Goal: Task Accomplishment & Management: Use online tool/utility

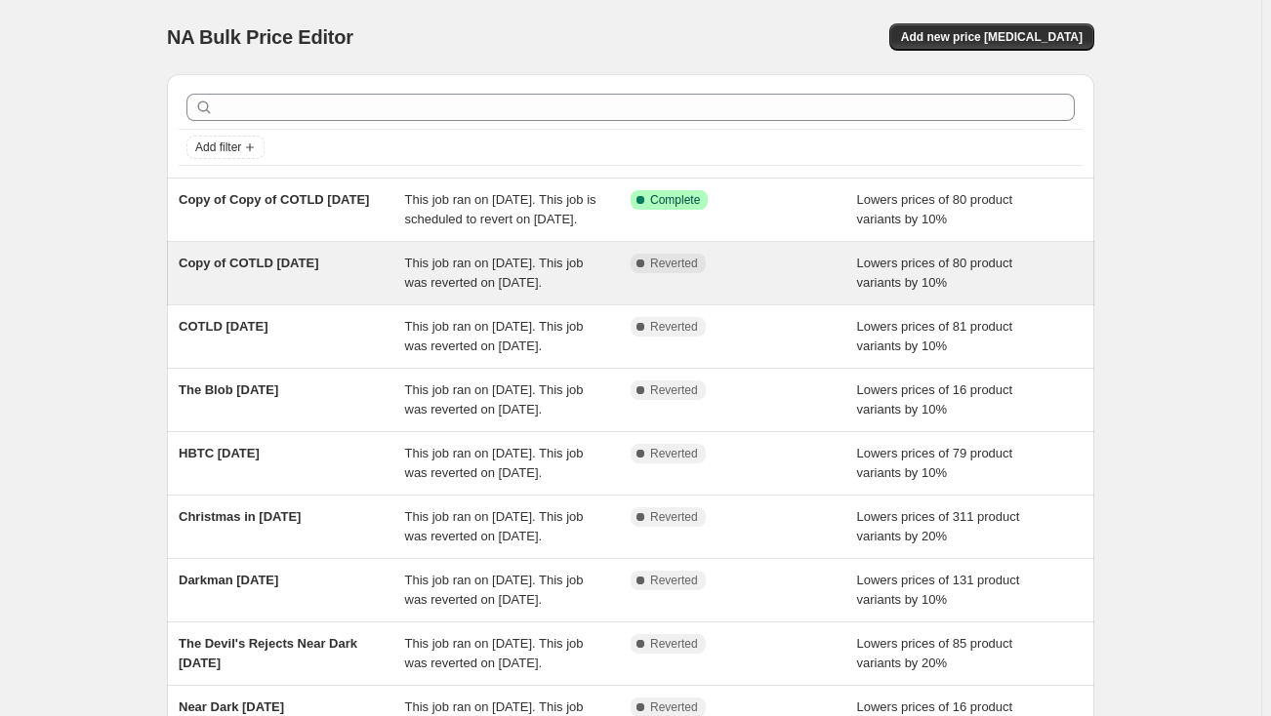
click at [375, 293] on div "Copy of COTLD [DATE]" at bounding box center [292, 273] width 226 height 39
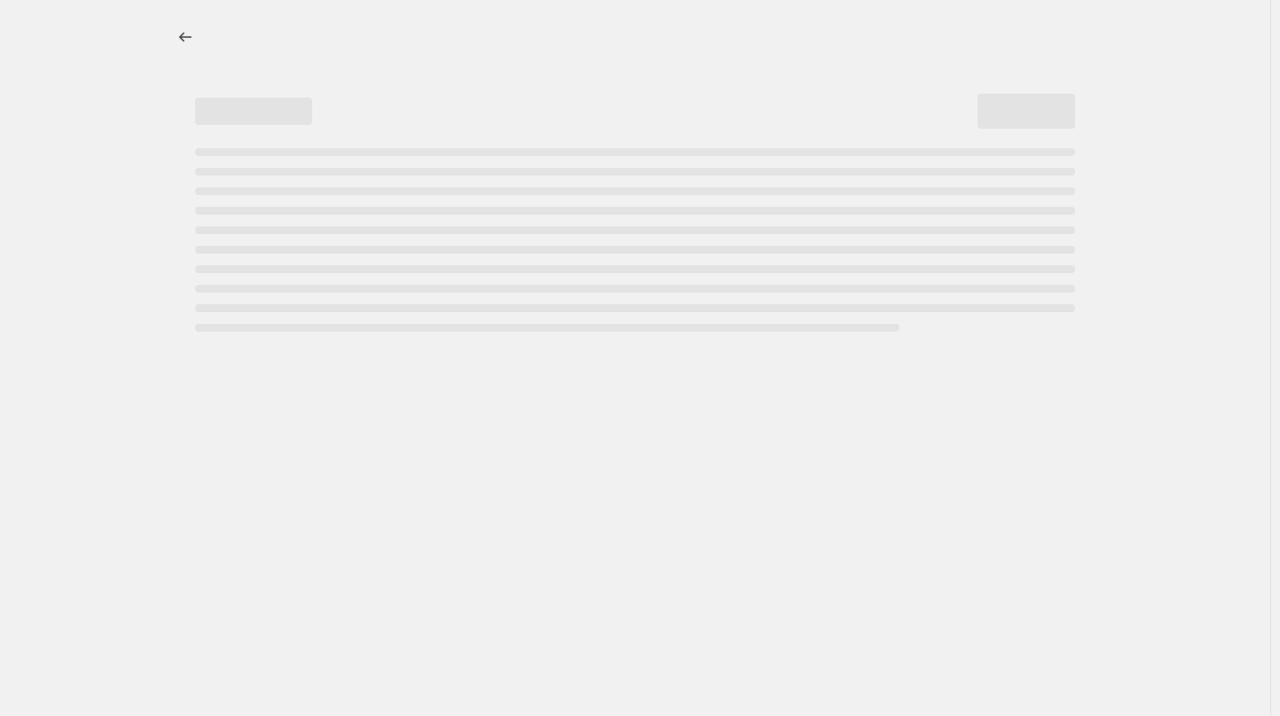
select select "percentage"
select select "collection"
select select "not_equal"
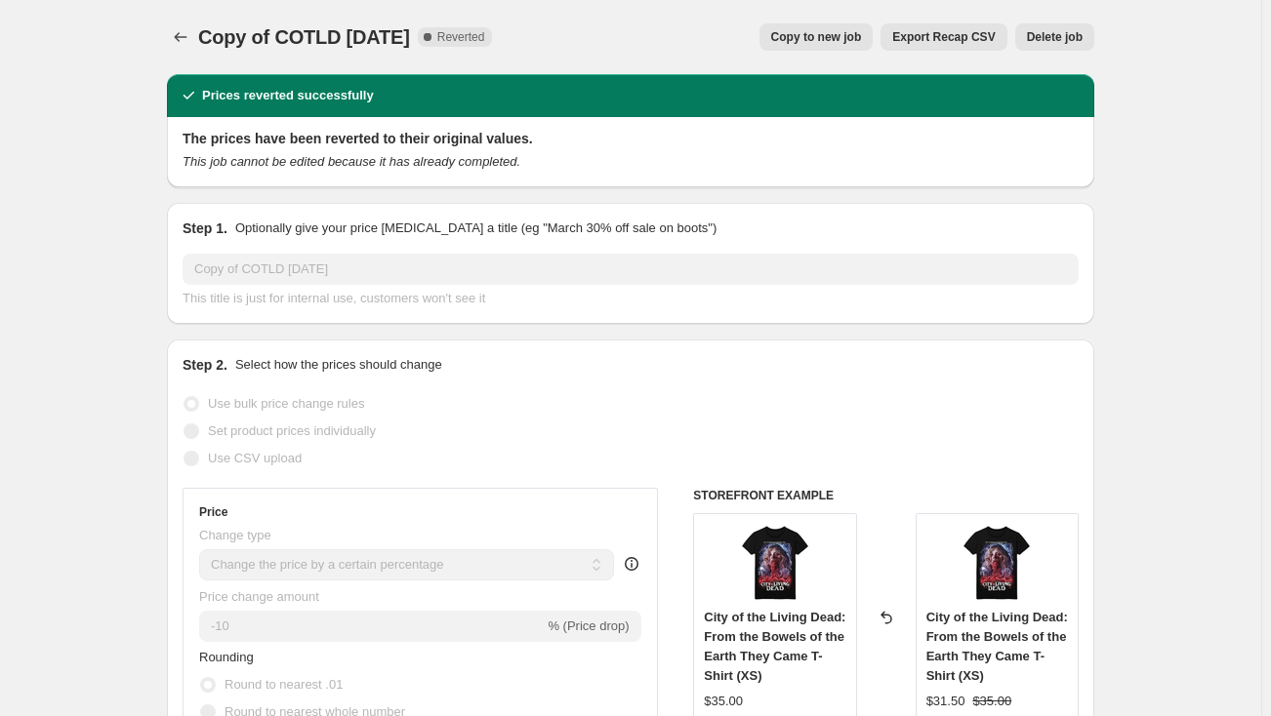
click at [827, 35] on span "Copy to new job" at bounding box center [816, 37] width 91 height 16
select select "percentage"
select select "collection"
select select "not_equal"
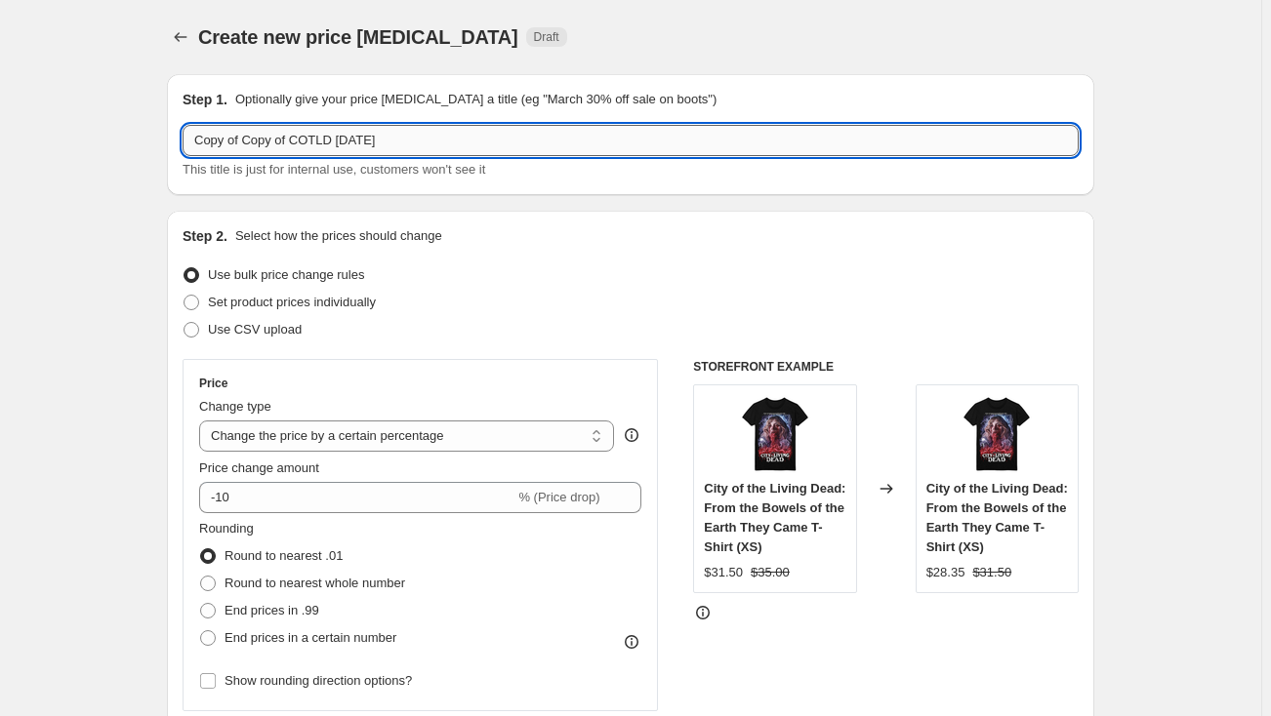
click at [247, 145] on input "Copy of Copy of COTLD [DATE]" at bounding box center [630, 140] width 896 height 31
drag, startPoint x: 329, startPoint y: 139, endPoint x: 144, endPoint y: 141, distance: 184.5
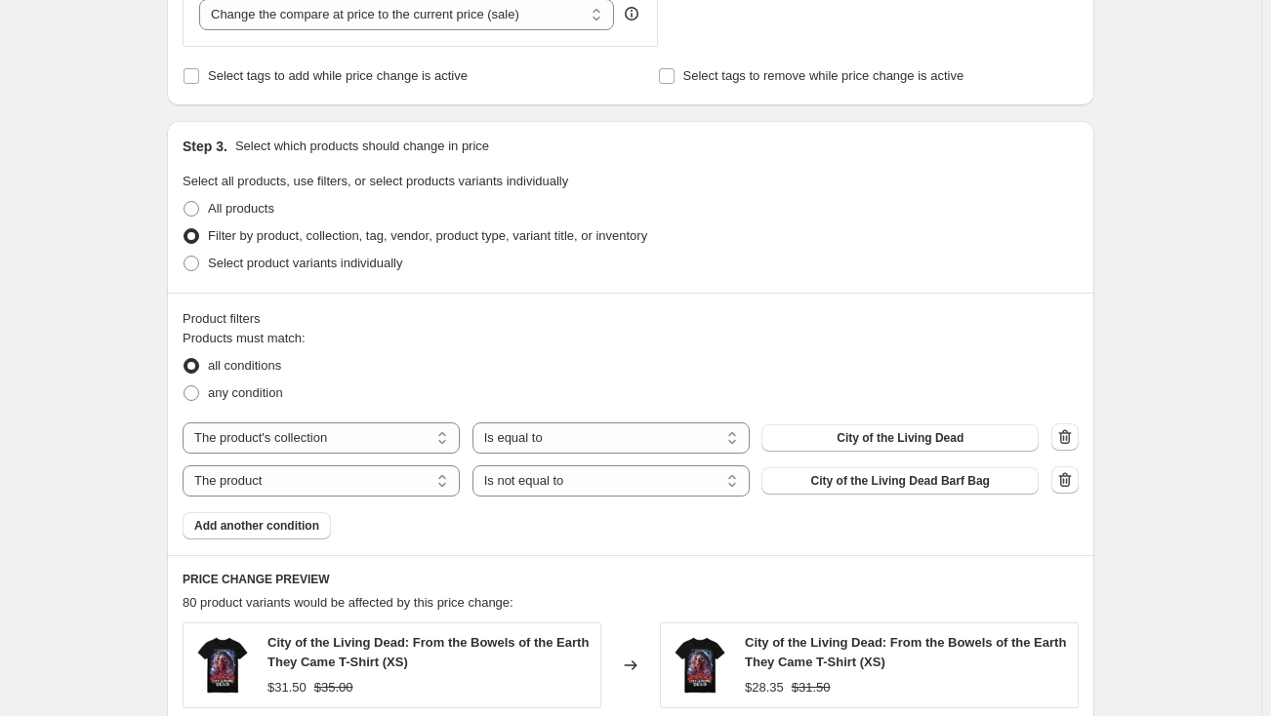
scroll to position [798, 0]
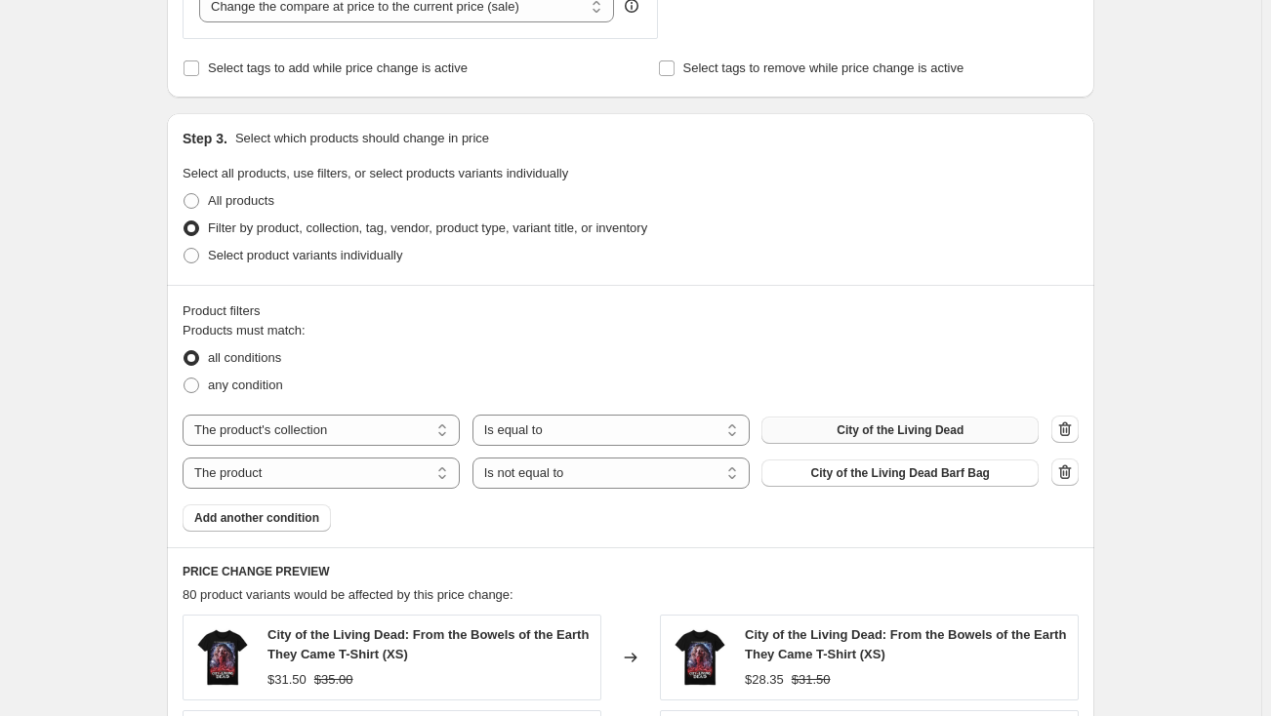
type input "NOTD [DATE]"
click at [978, 429] on button "City of the Living Dead" at bounding box center [899, 430] width 277 height 27
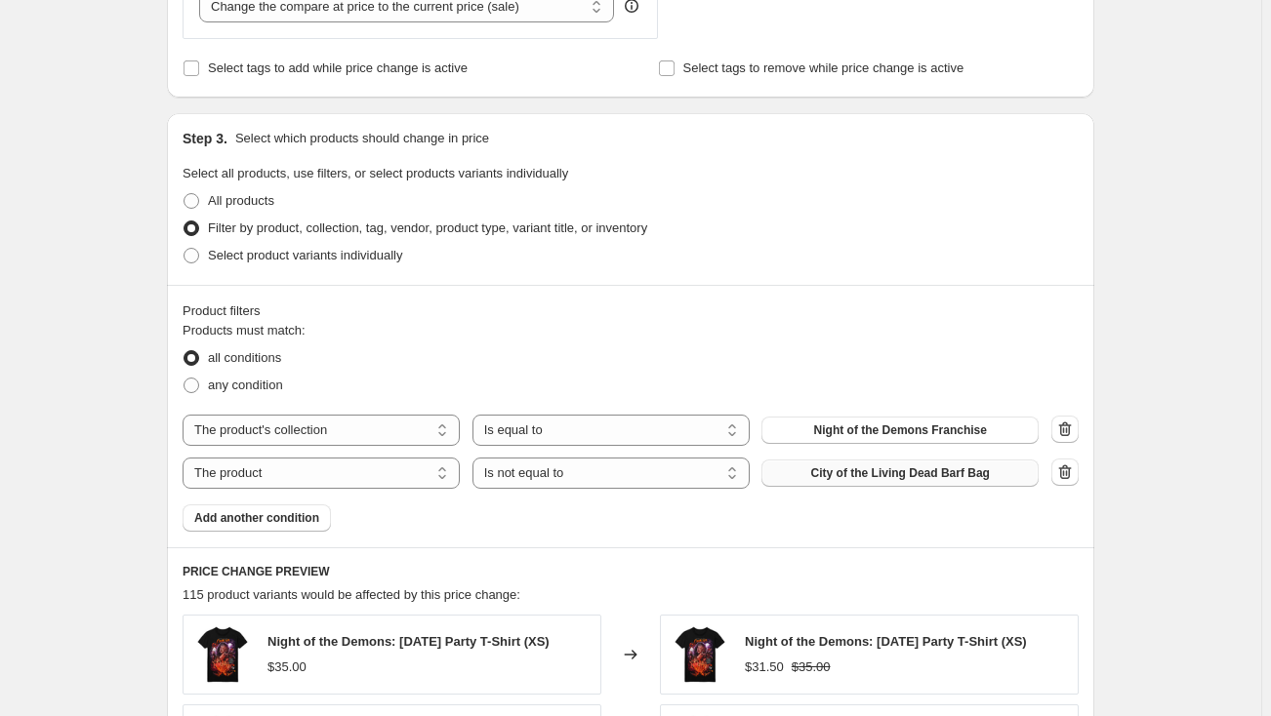
click at [852, 472] on span "City of the Living Dead Barf Bag" at bounding box center [900, 473] width 179 height 16
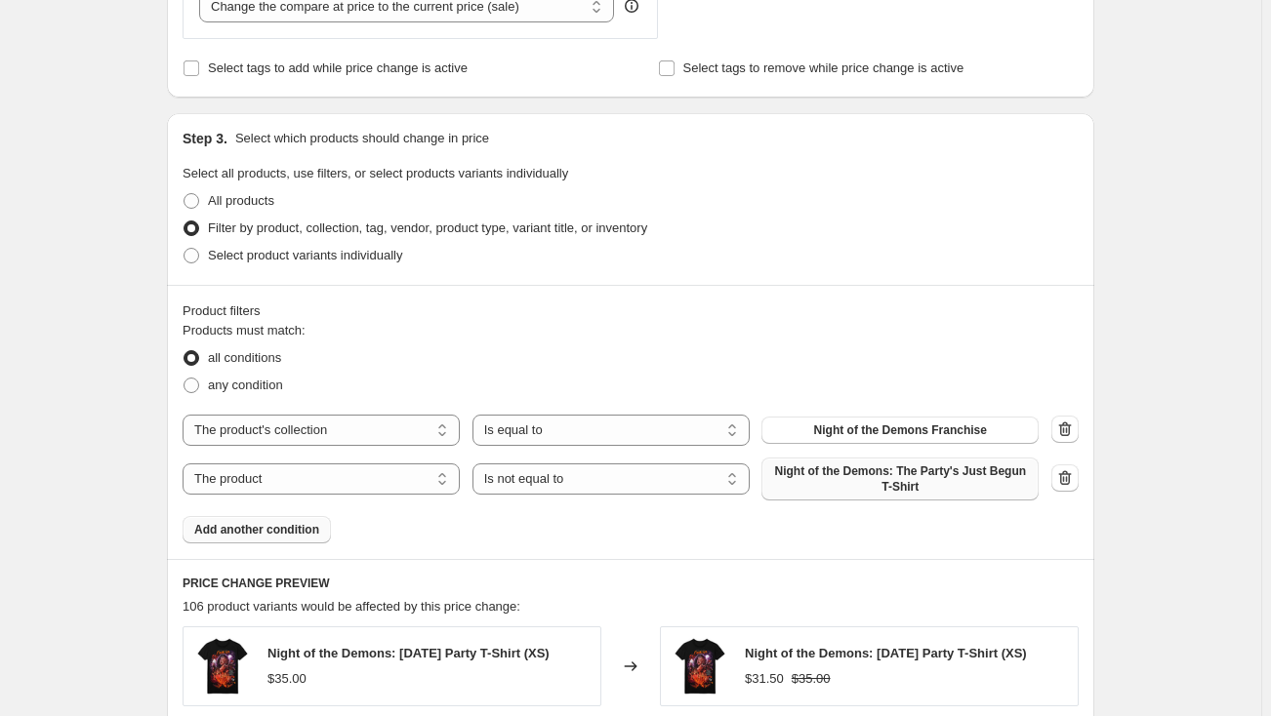
click at [284, 533] on span "Add another condition" at bounding box center [256, 530] width 125 height 16
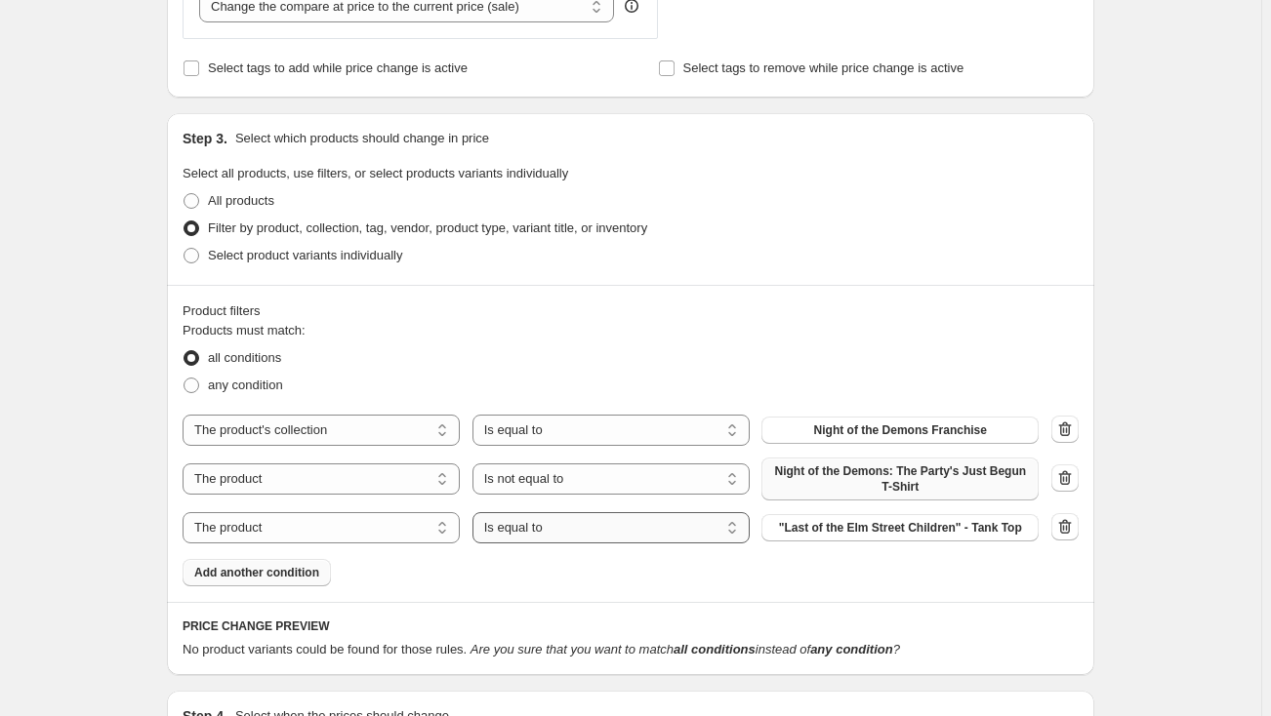
click at [543, 530] on select "Is equal to Is not equal to" at bounding box center [610, 527] width 277 height 31
select select "not_equal"
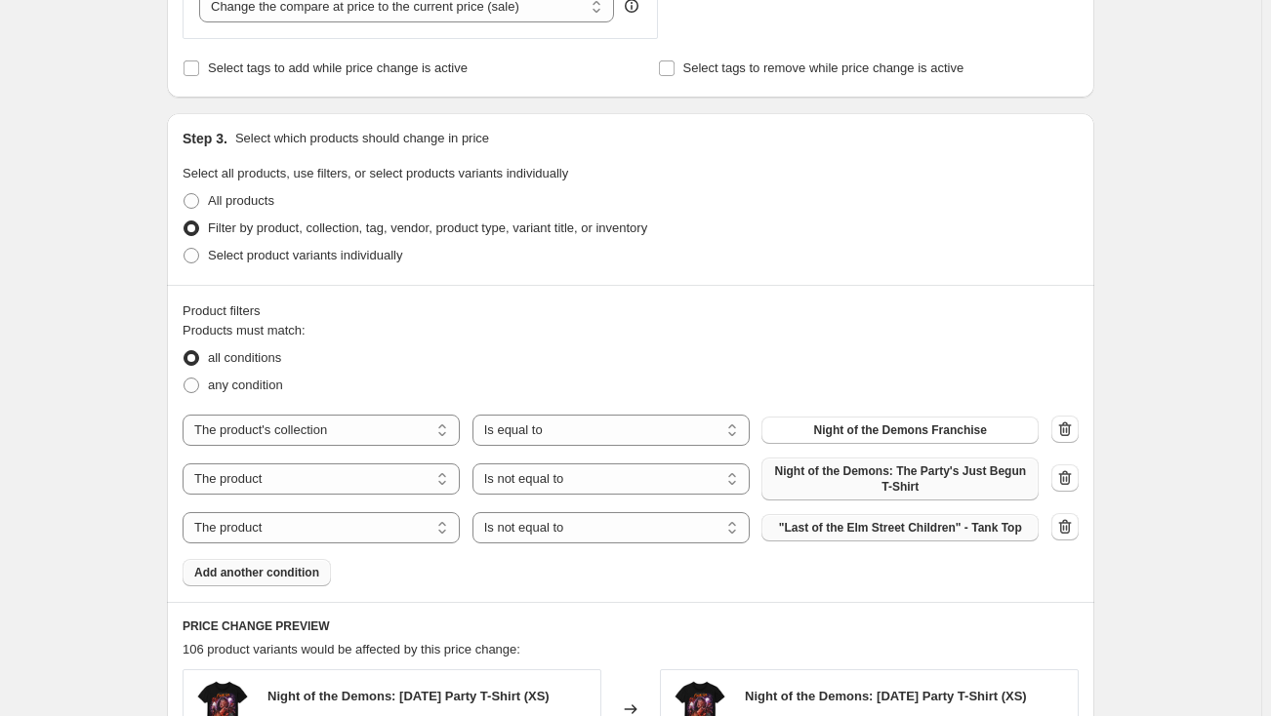
click at [851, 534] on span ""Last of the Elm Street Children" - Tank Top" at bounding box center [900, 528] width 243 height 16
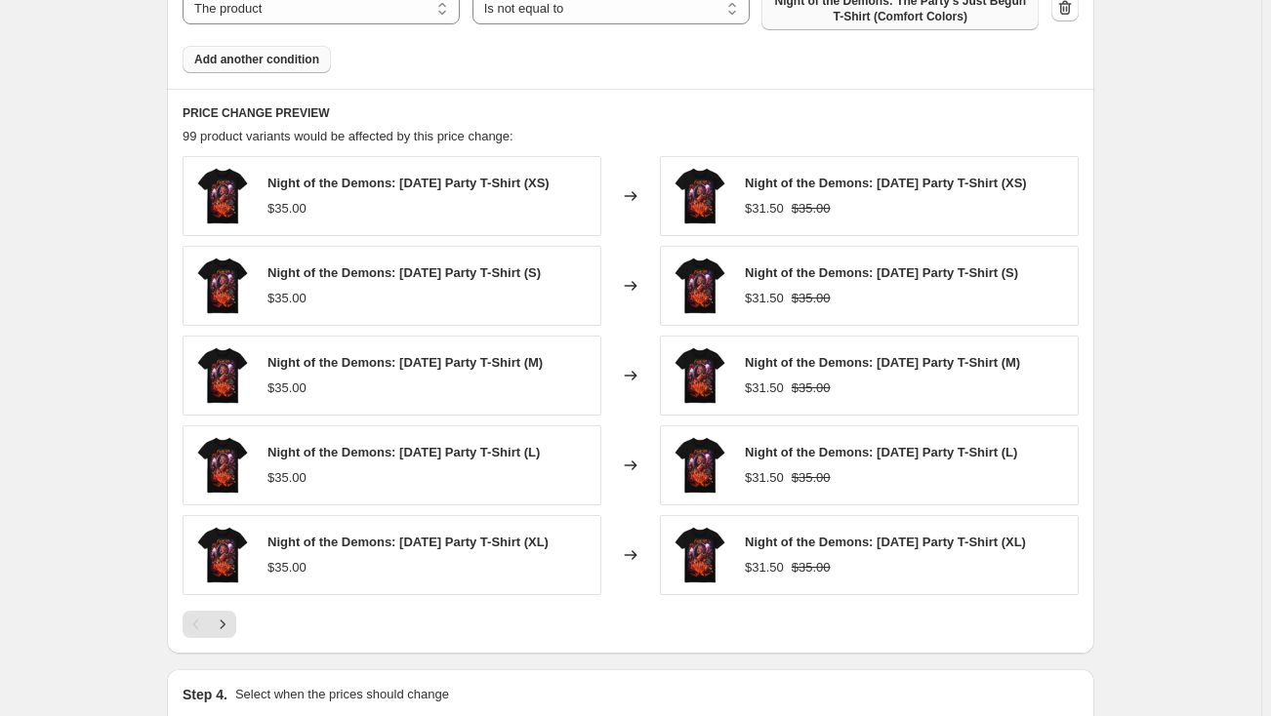
scroll to position [1419, 0]
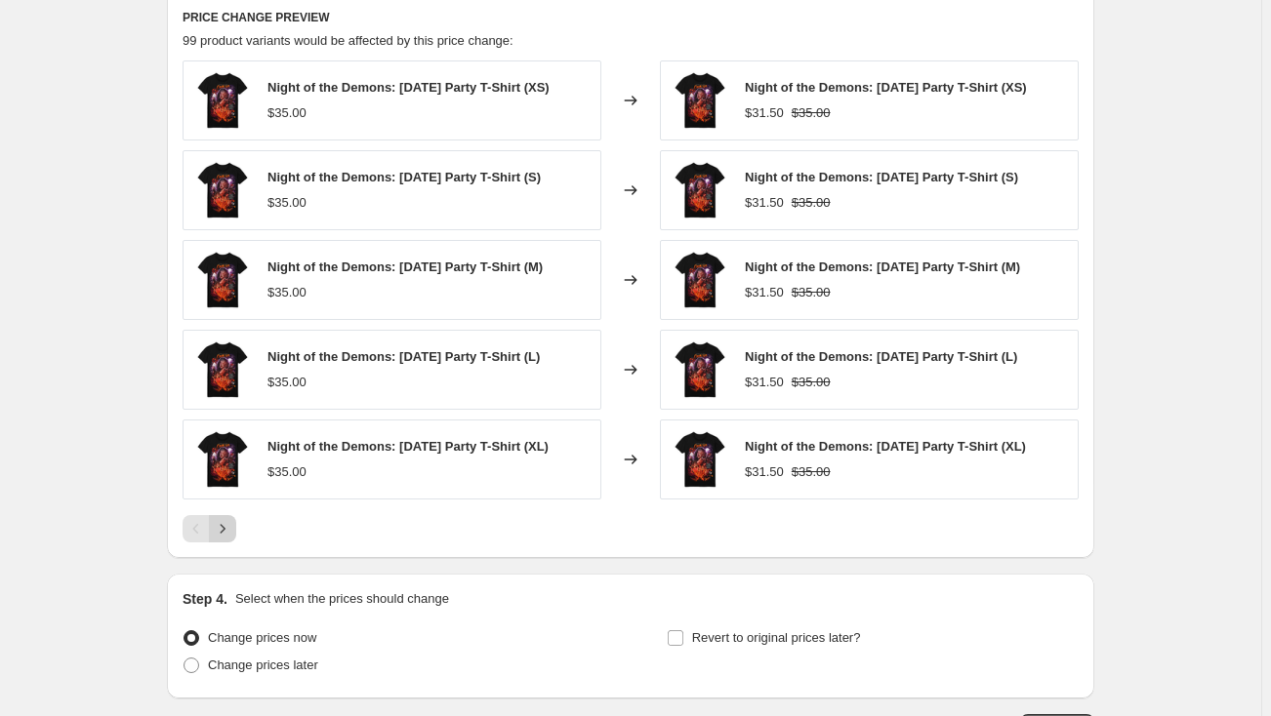
click at [229, 525] on icon "Next" at bounding box center [223, 529] width 20 height 20
click at [223, 523] on icon "Next" at bounding box center [223, 529] width 20 height 20
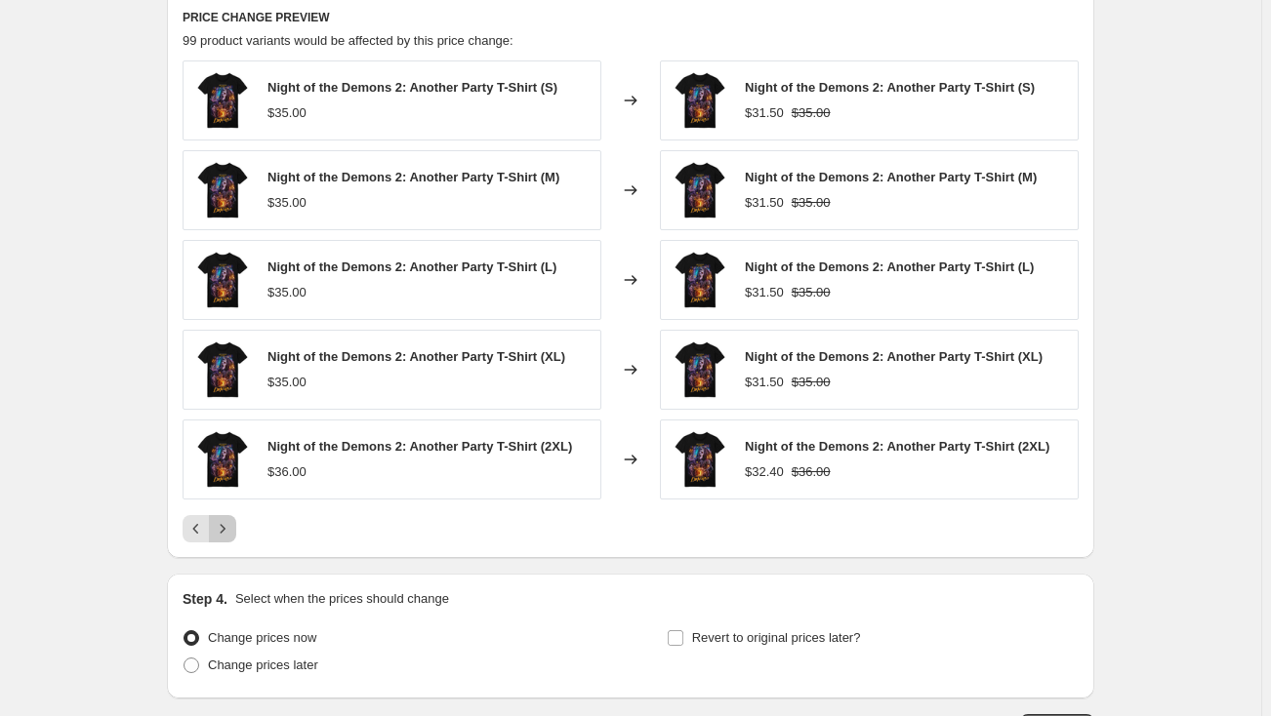
click at [223, 523] on icon "Next" at bounding box center [223, 529] width 20 height 20
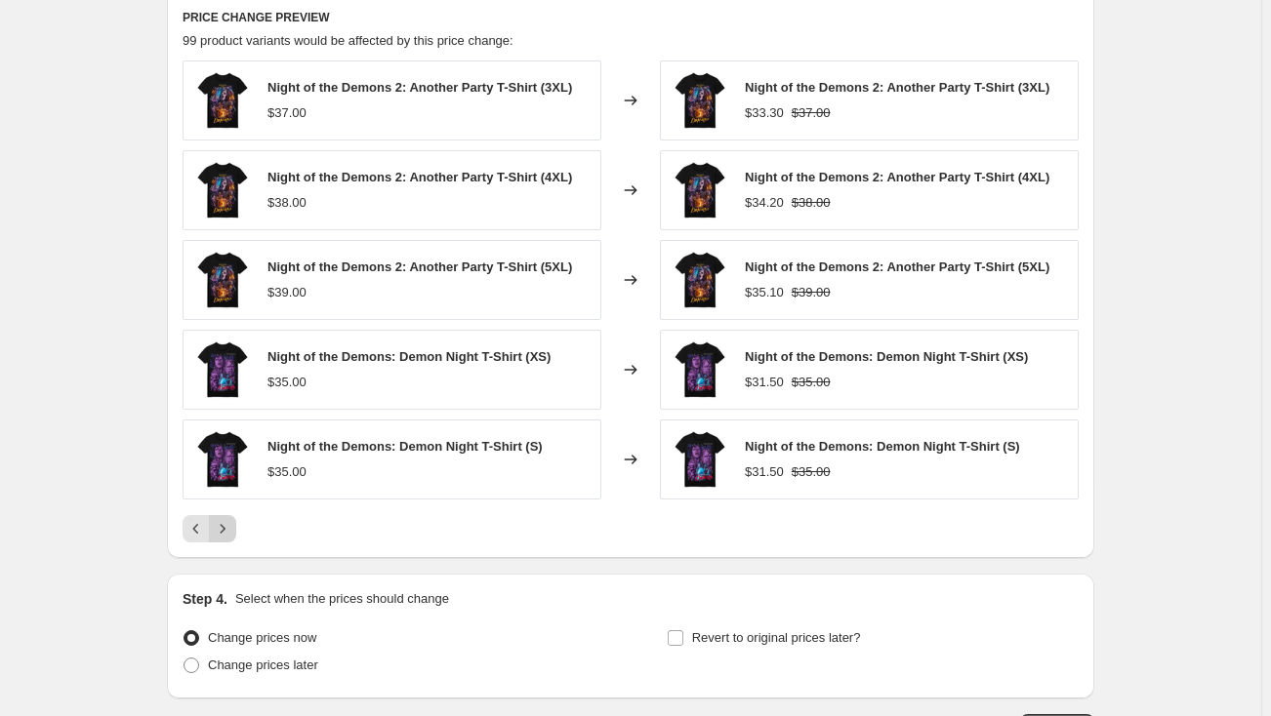
click at [223, 523] on icon "Next" at bounding box center [223, 529] width 20 height 20
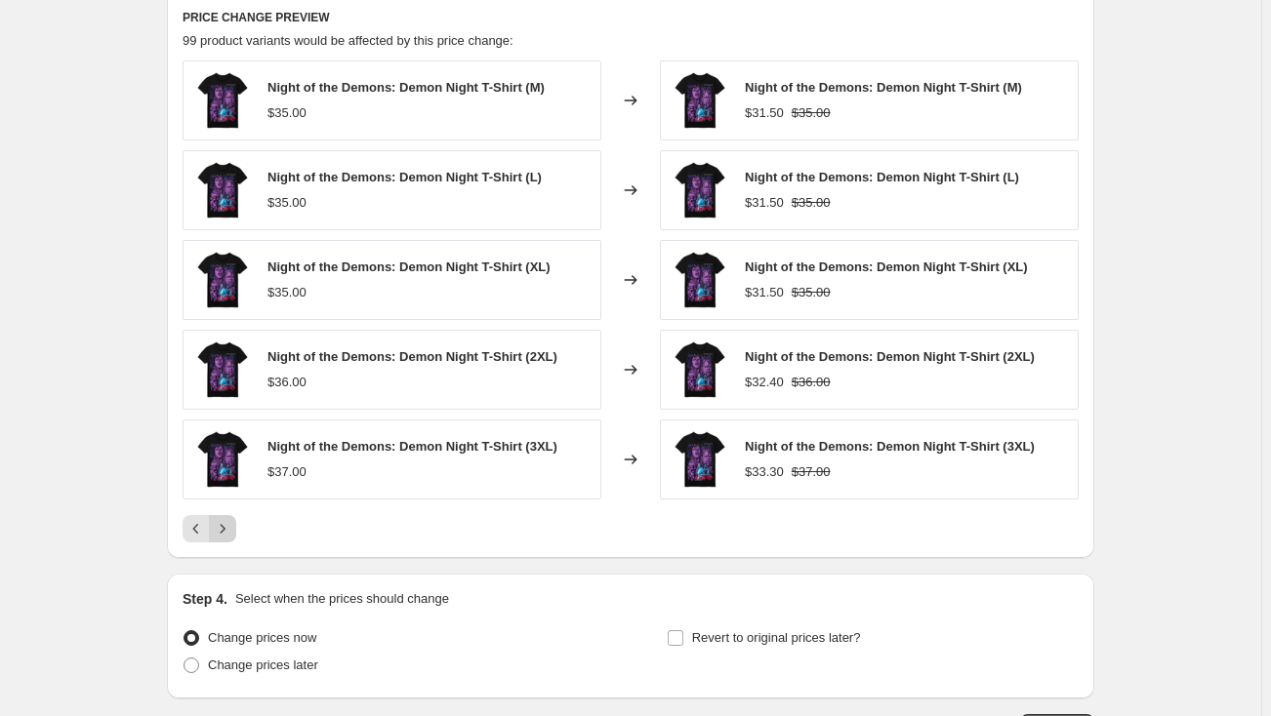
click at [223, 523] on icon "Next" at bounding box center [223, 529] width 20 height 20
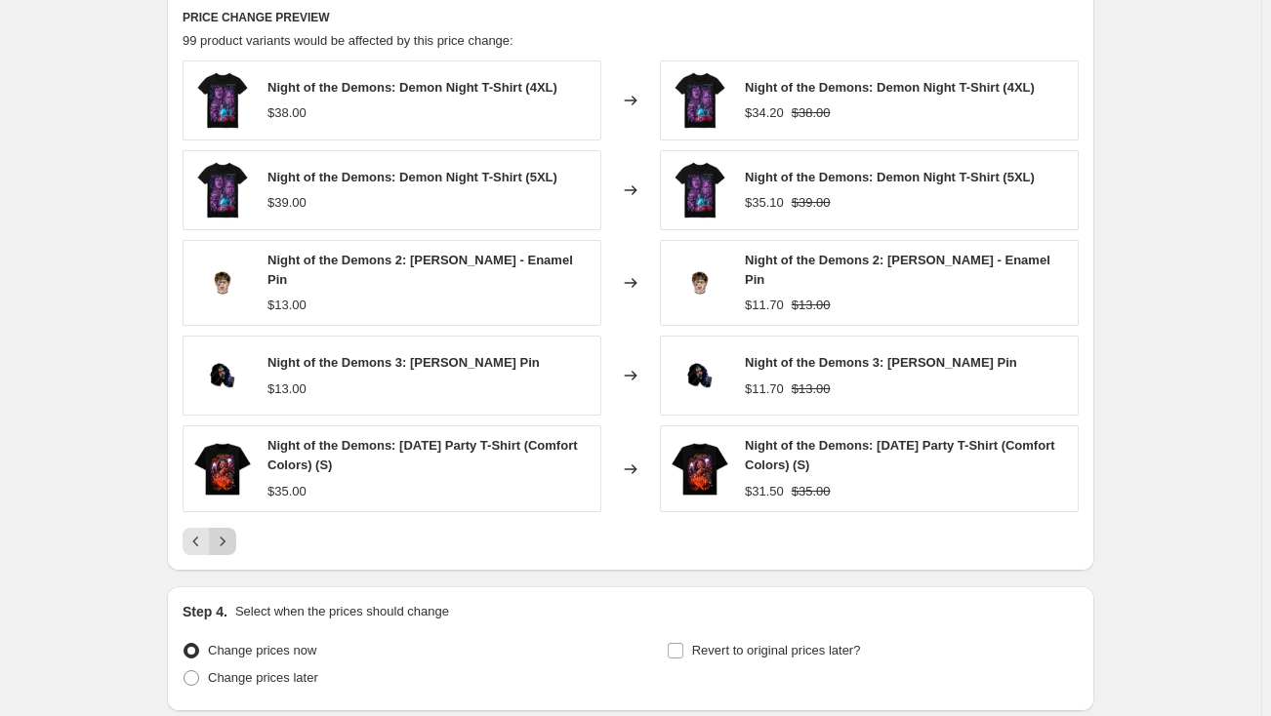
click at [223, 528] on button "Next" at bounding box center [222, 541] width 27 height 27
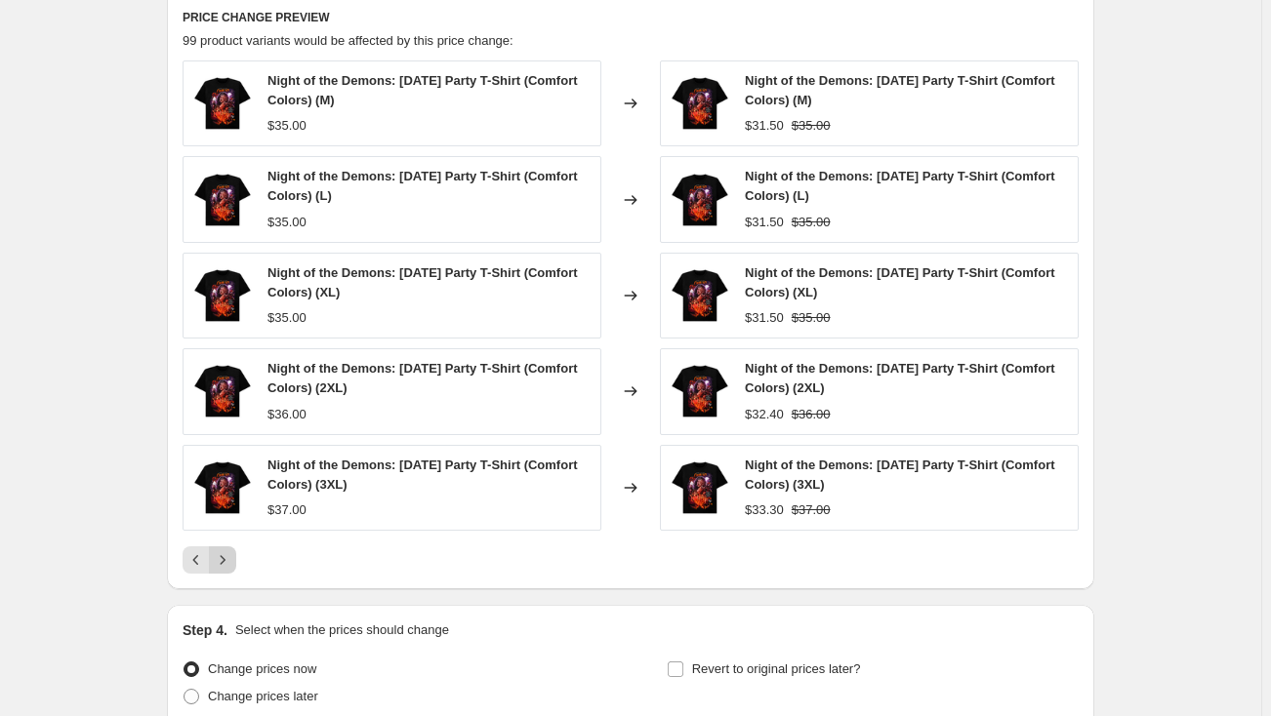
click at [223, 523] on div "Night of the Demons: [DATE] Party T-Shirt (Comfort Colors) (3XL) $37.00" at bounding box center [391, 488] width 419 height 86
click at [232, 556] on icon "Next" at bounding box center [223, 560] width 20 height 20
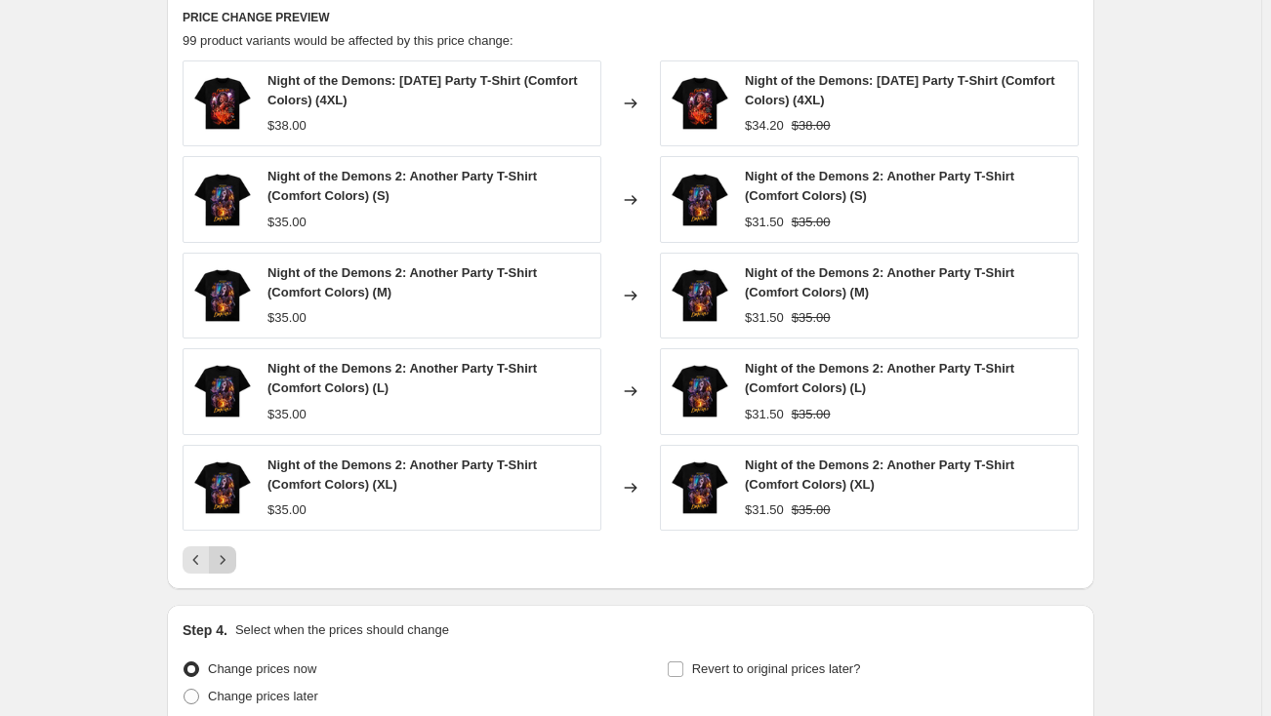
click at [232, 556] on icon "Next" at bounding box center [223, 560] width 20 height 20
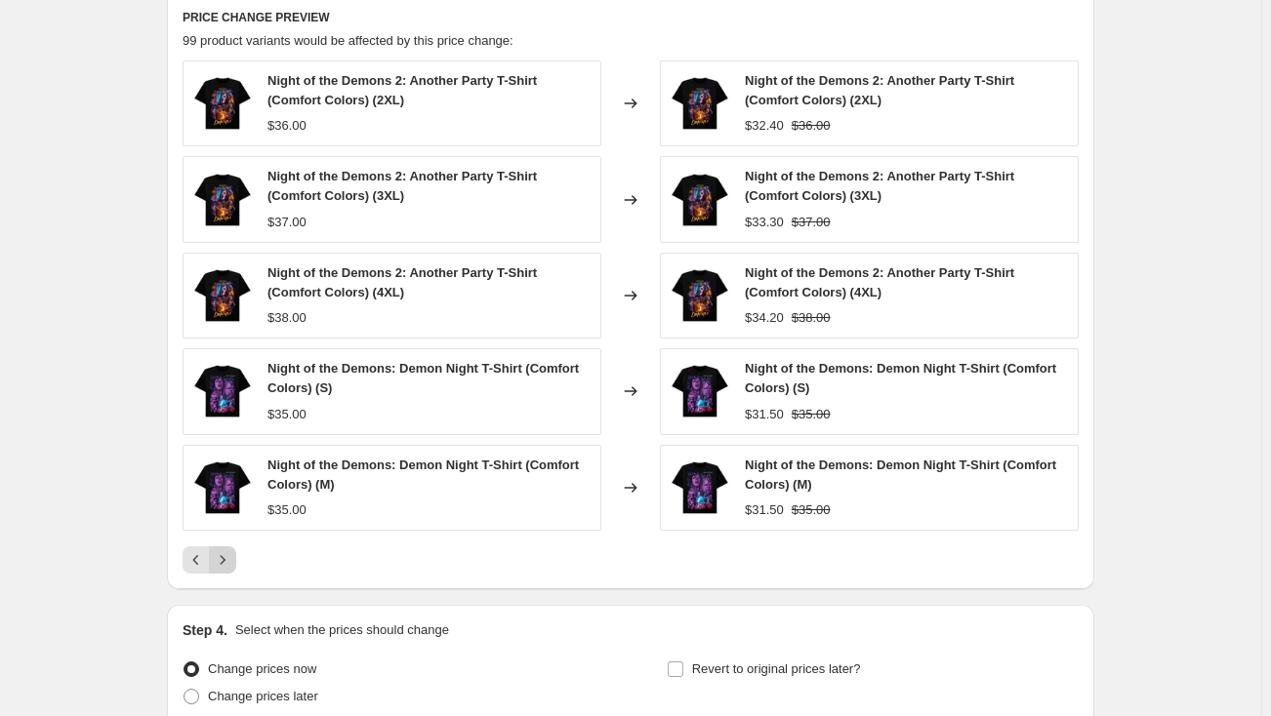
click at [232, 556] on icon "Next" at bounding box center [223, 560] width 20 height 20
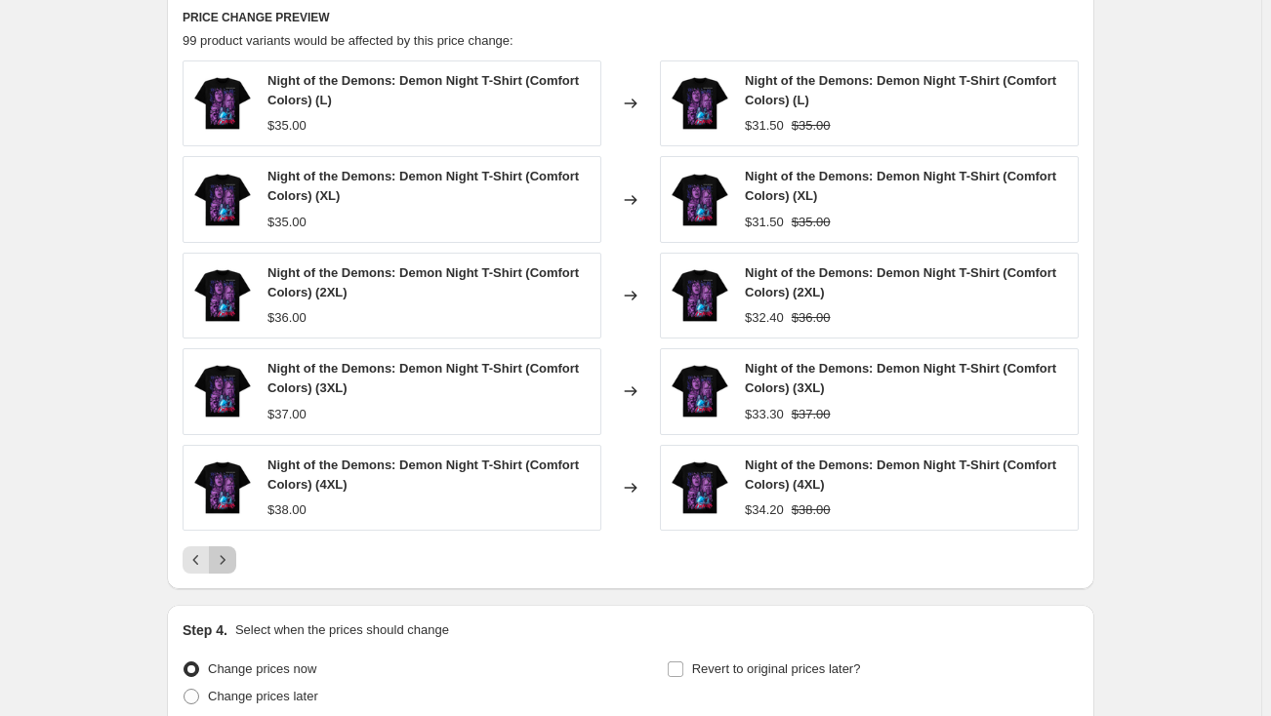
click at [232, 556] on icon "Next" at bounding box center [223, 560] width 20 height 20
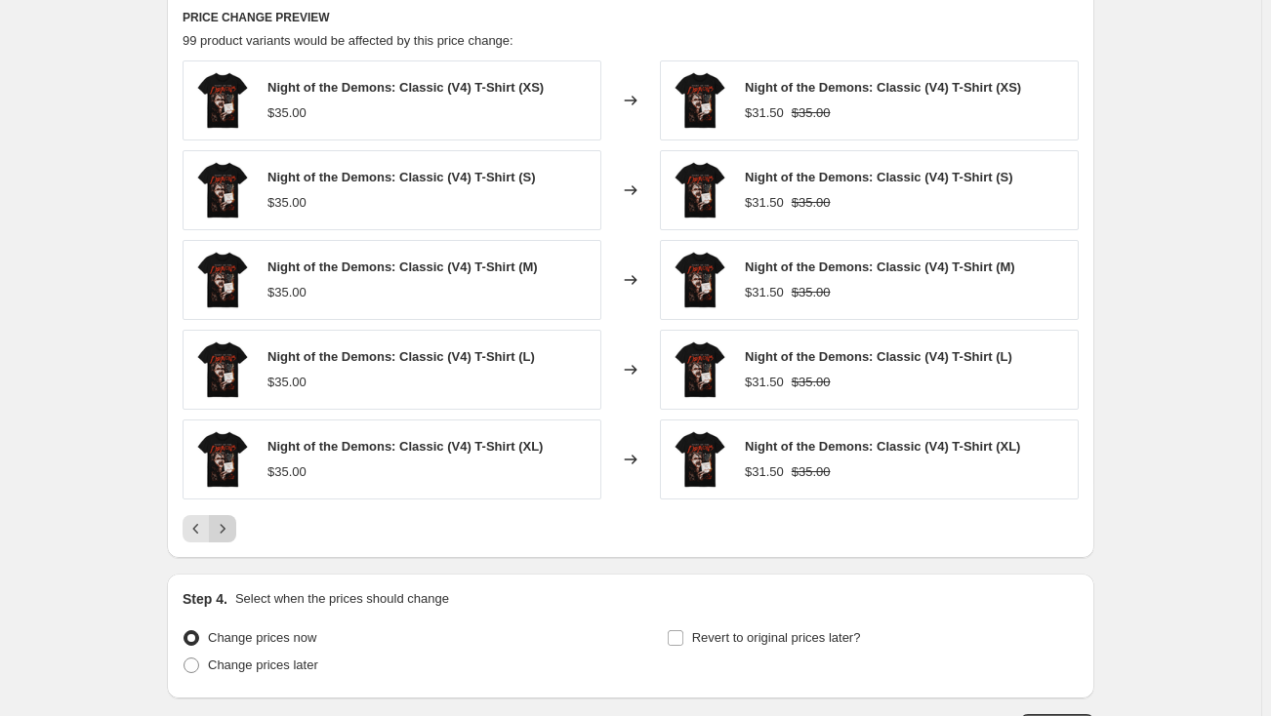
click at [228, 535] on icon "Next" at bounding box center [223, 529] width 20 height 20
click at [230, 525] on icon "Next" at bounding box center [223, 529] width 20 height 20
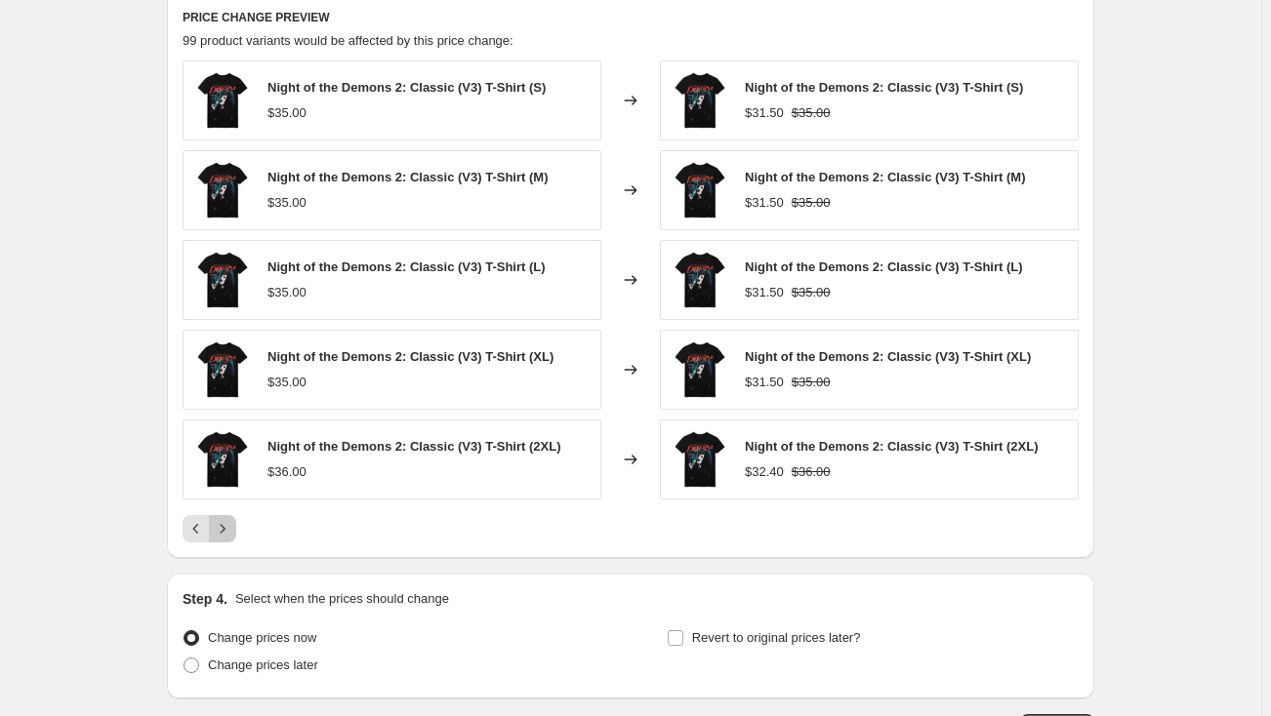
click at [230, 525] on icon "Next" at bounding box center [223, 529] width 20 height 20
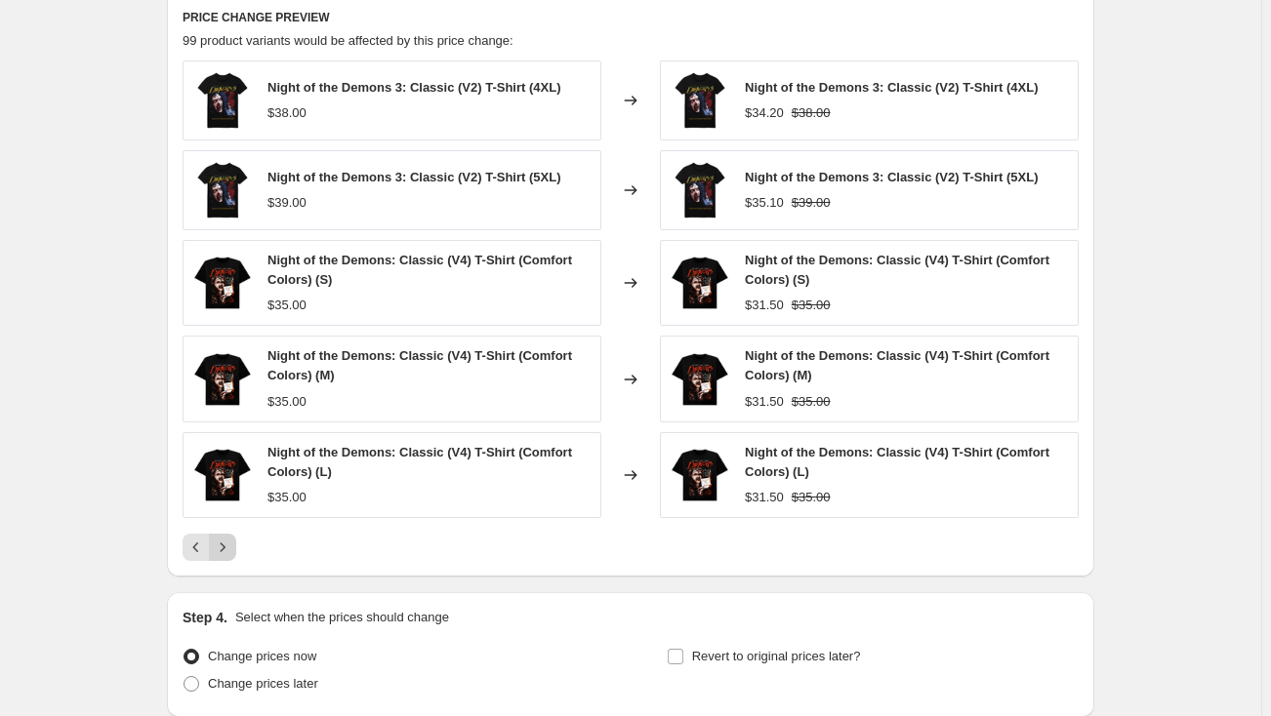
click at [231, 550] on icon "Next" at bounding box center [223, 548] width 20 height 20
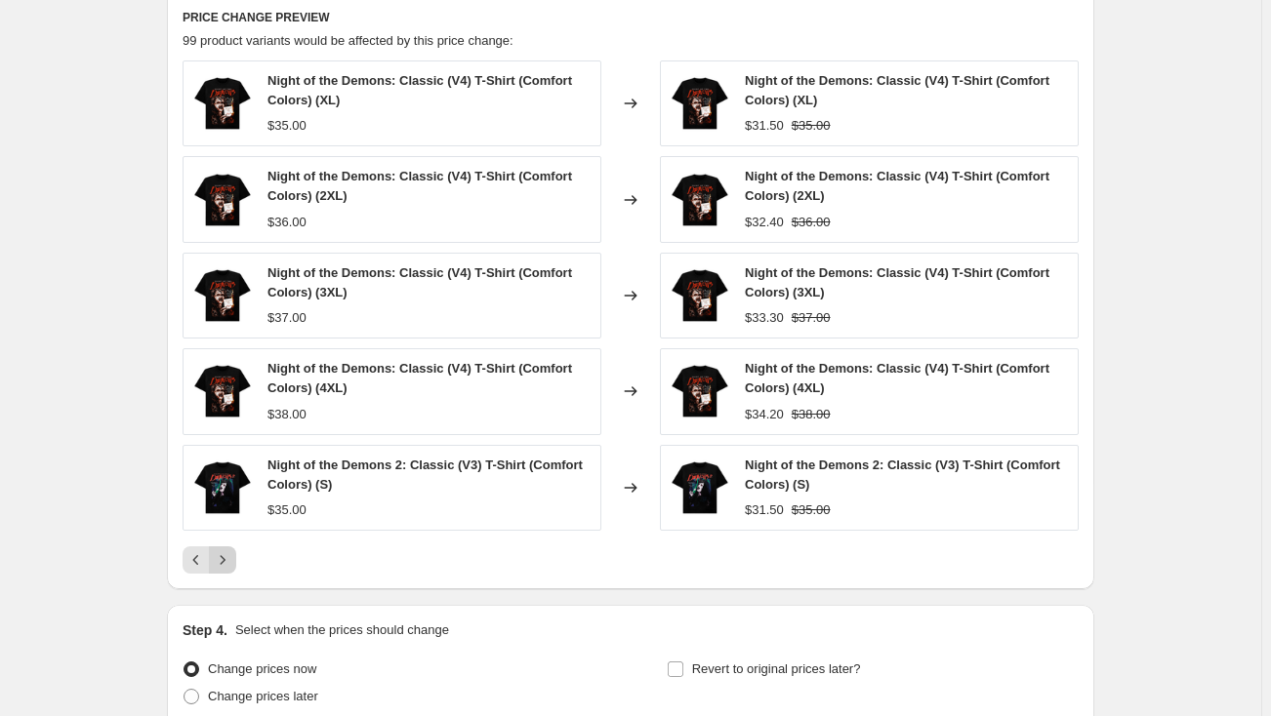
click at [231, 550] on icon "Next" at bounding box center [223, 560] width 20 height 20
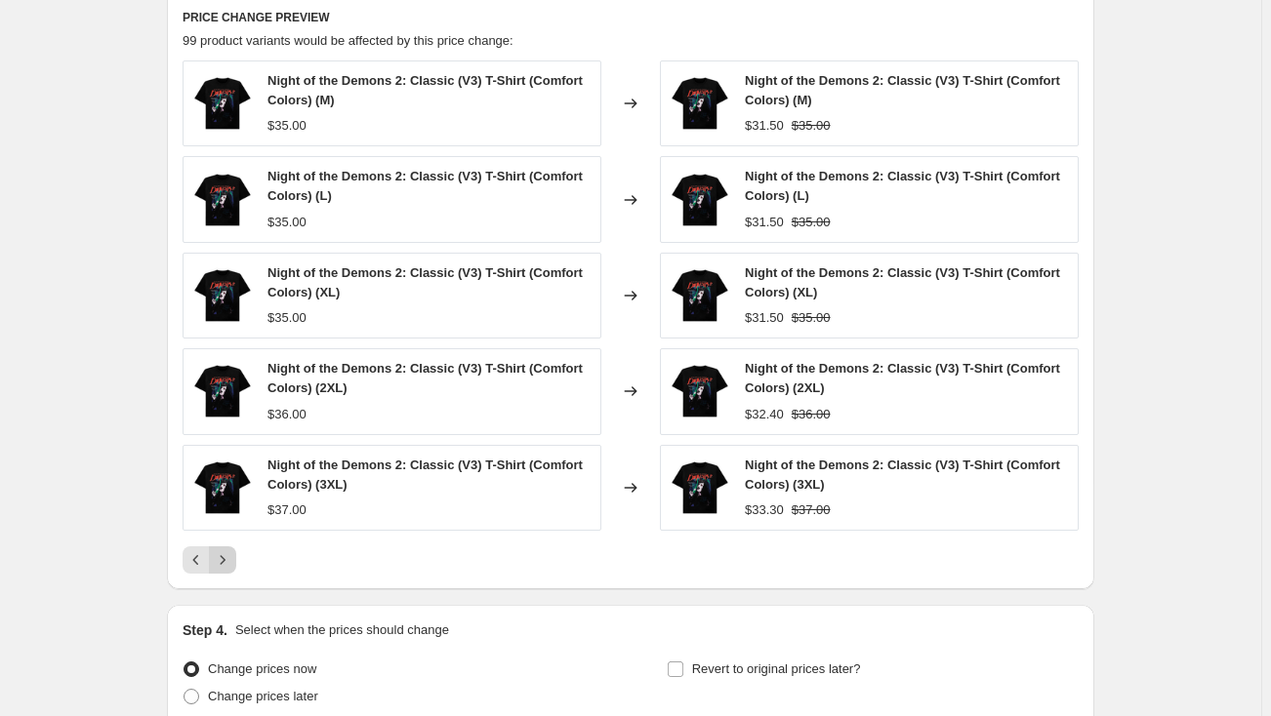
click at [229, 554] on icon "Next" at bounding box center [223, 560] width 20 height 20
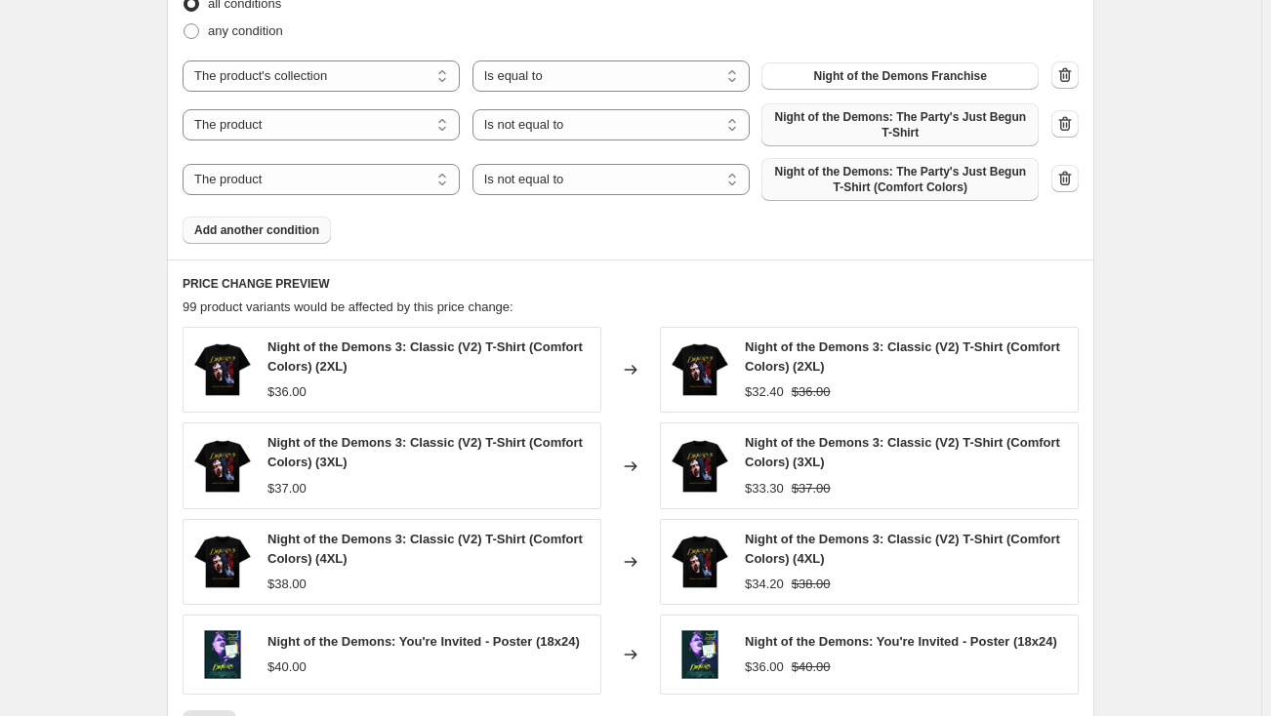
scroll to position [887, 0]
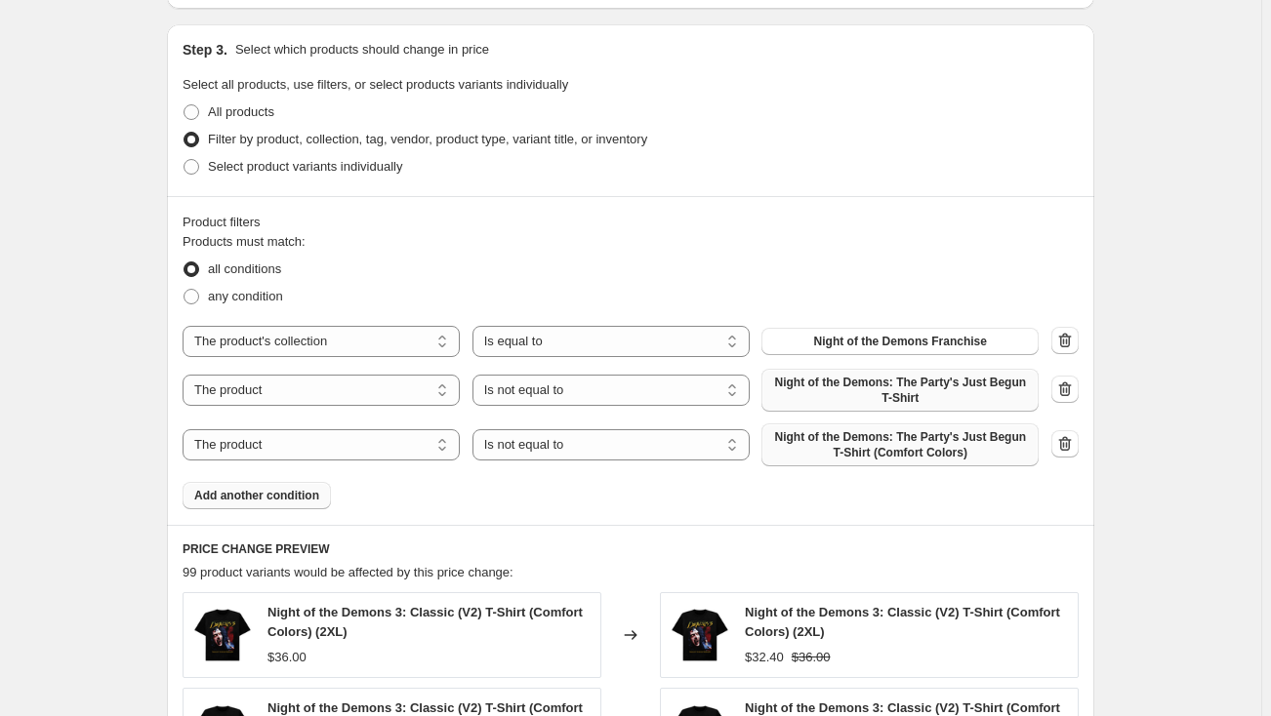
click at [261, 491] on span "Add another condition" at bounding box center [256, 496] width 125 height 16
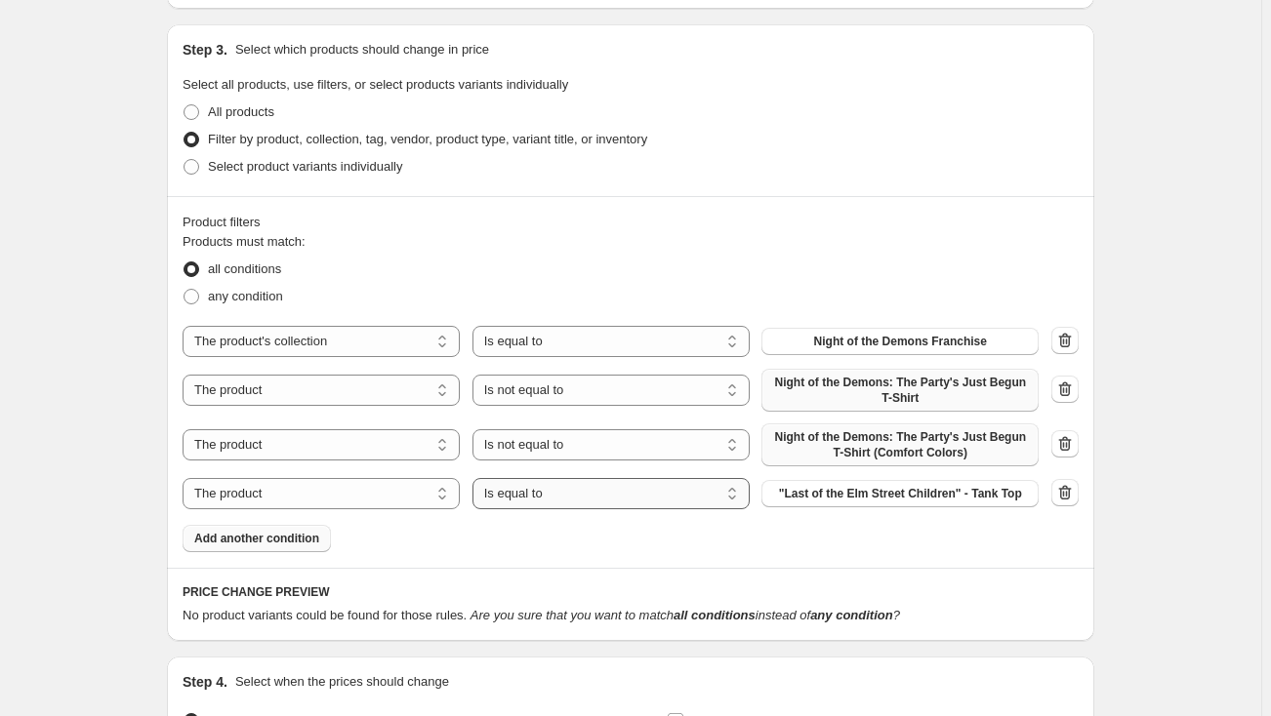
click at [505, 499] on select "Is equal to Is not equal to" at bounding box center [610, 493] width 277 height 31
select select "not_equal"
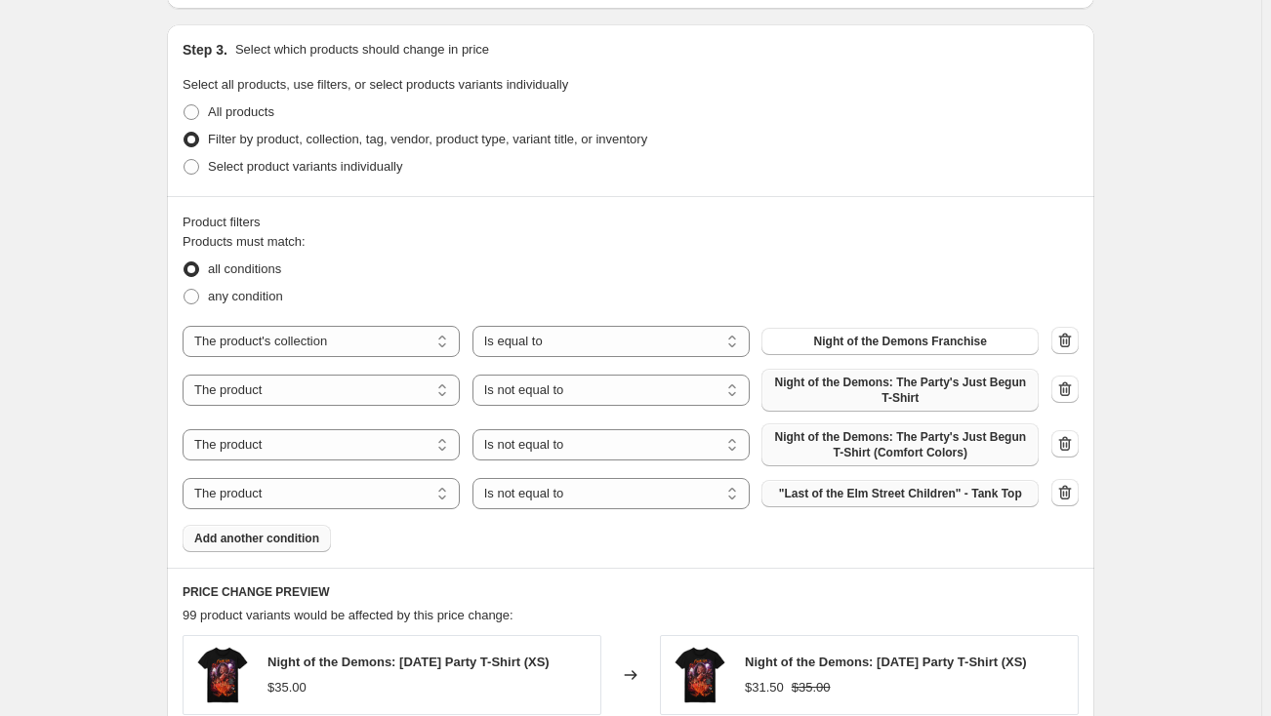
click at [821, 496] on span ""Last of the Elm Street Children" - Tank Top" at bounding box center [900, 494] width 243 height 16
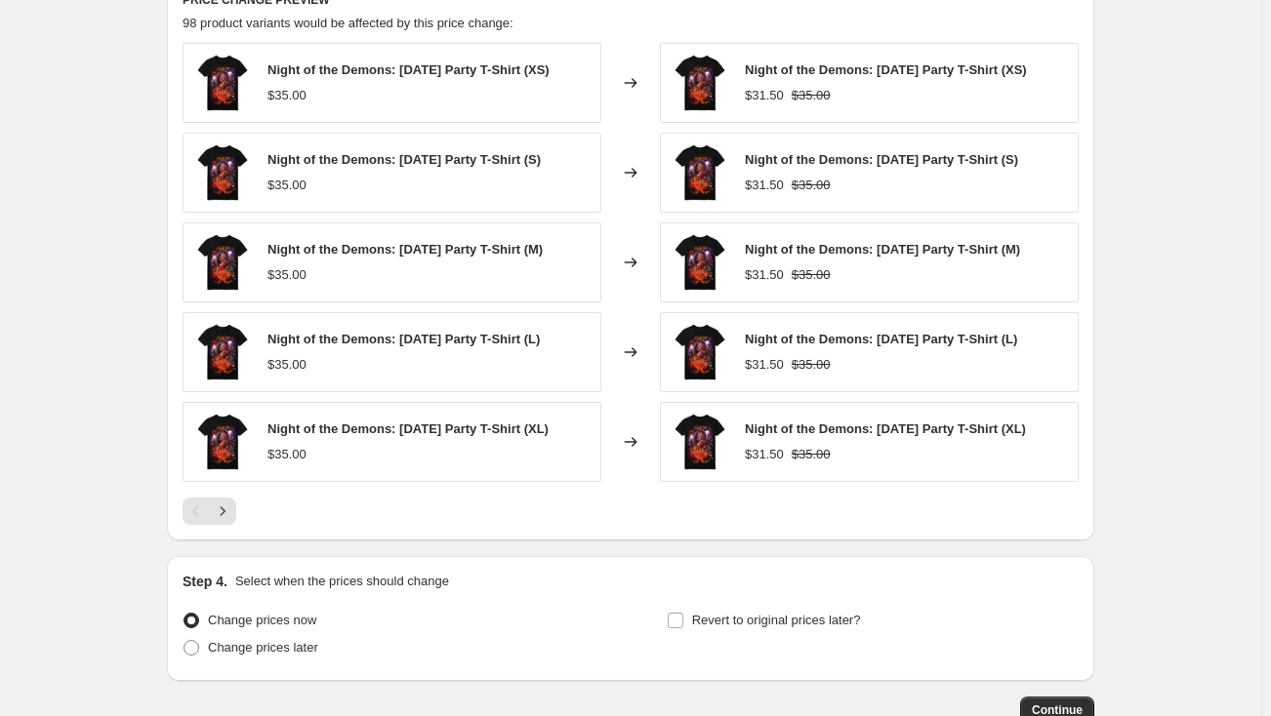
scroll to position [1508, 0]
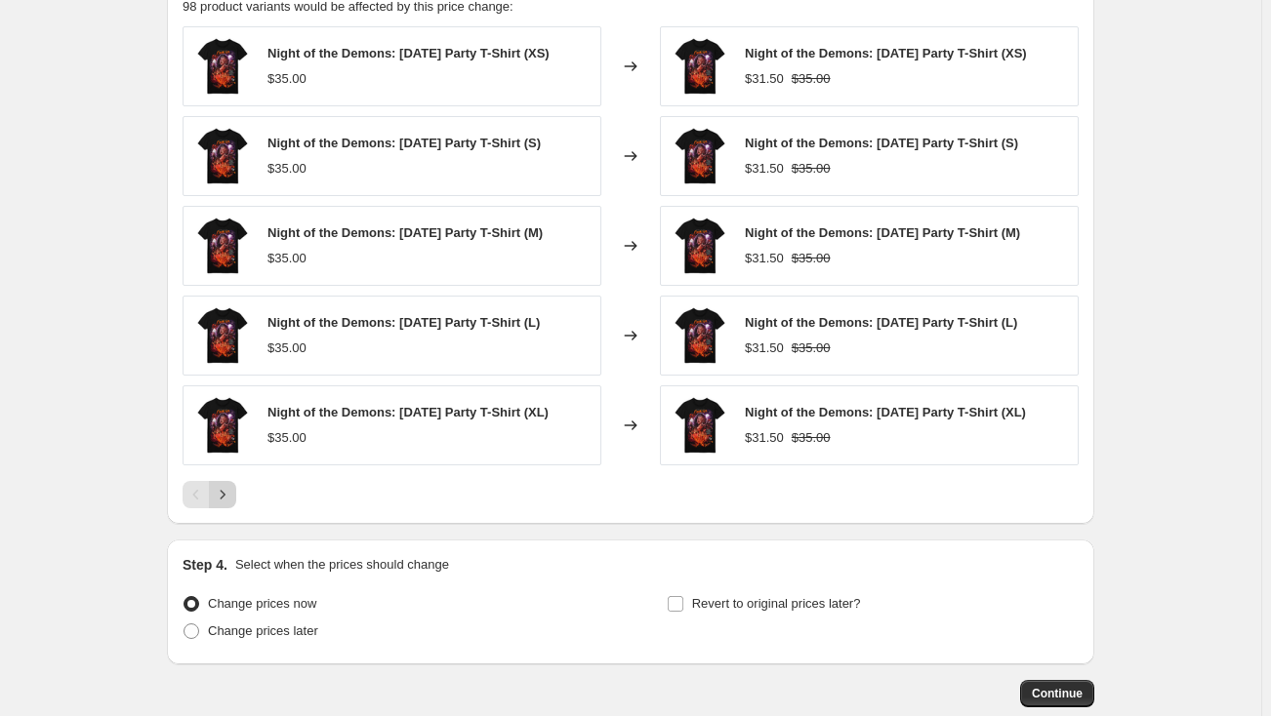
click at [230, 494] on icon "Next" at bounding box center [223, 495] width 20 height 20
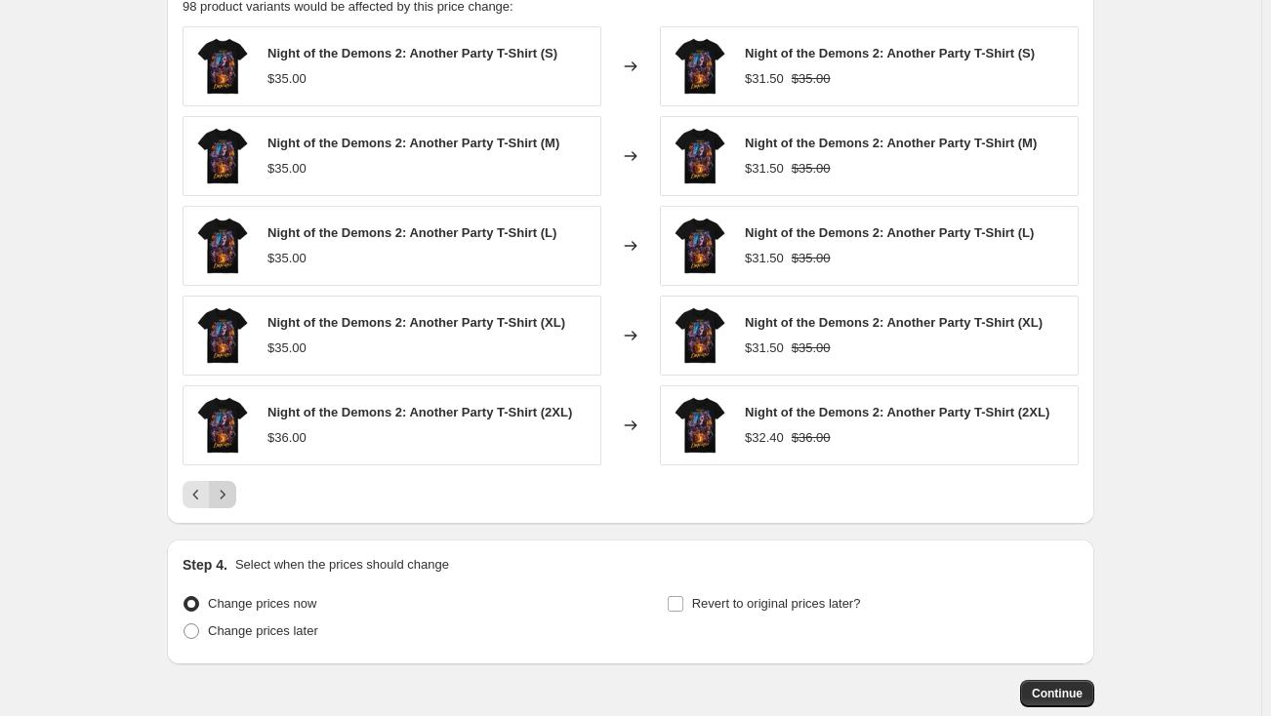
click at [230, 494] on icon "Next" at bounding box center [223, 495] width 20 height 20
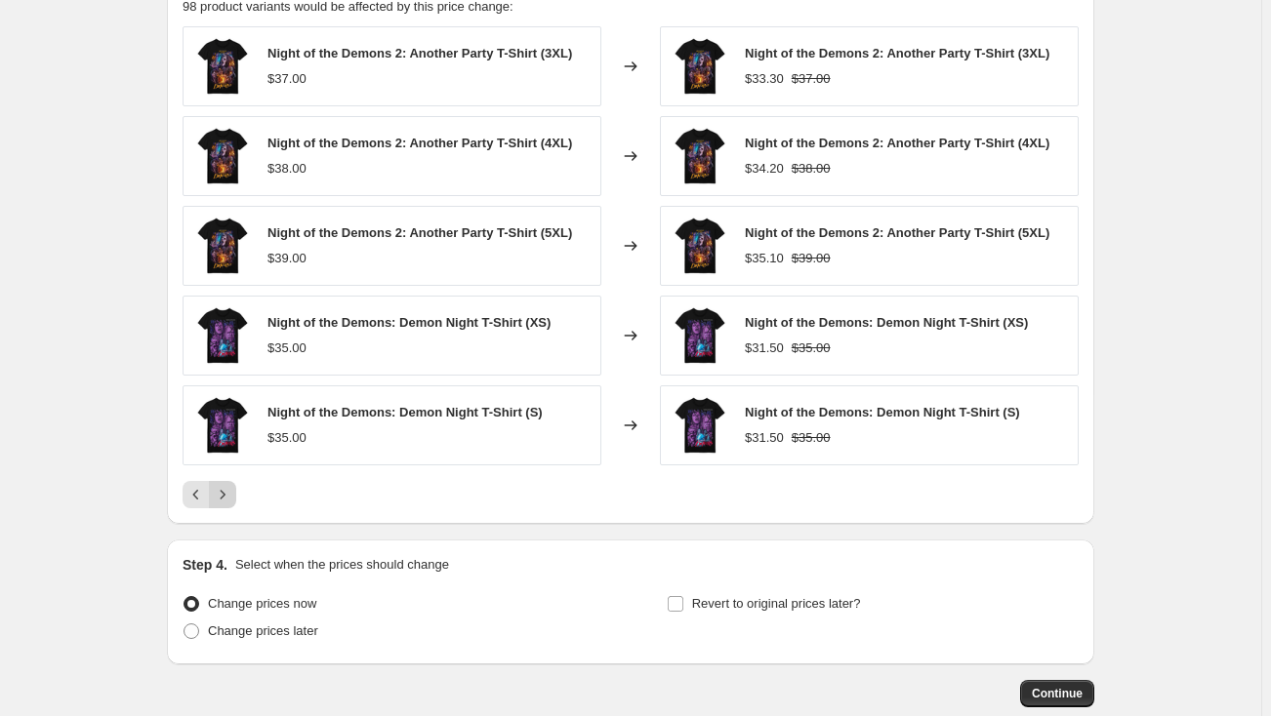
click at [230, 494] on icon "Next" at bounding box center [223, 495] width 20 height 20
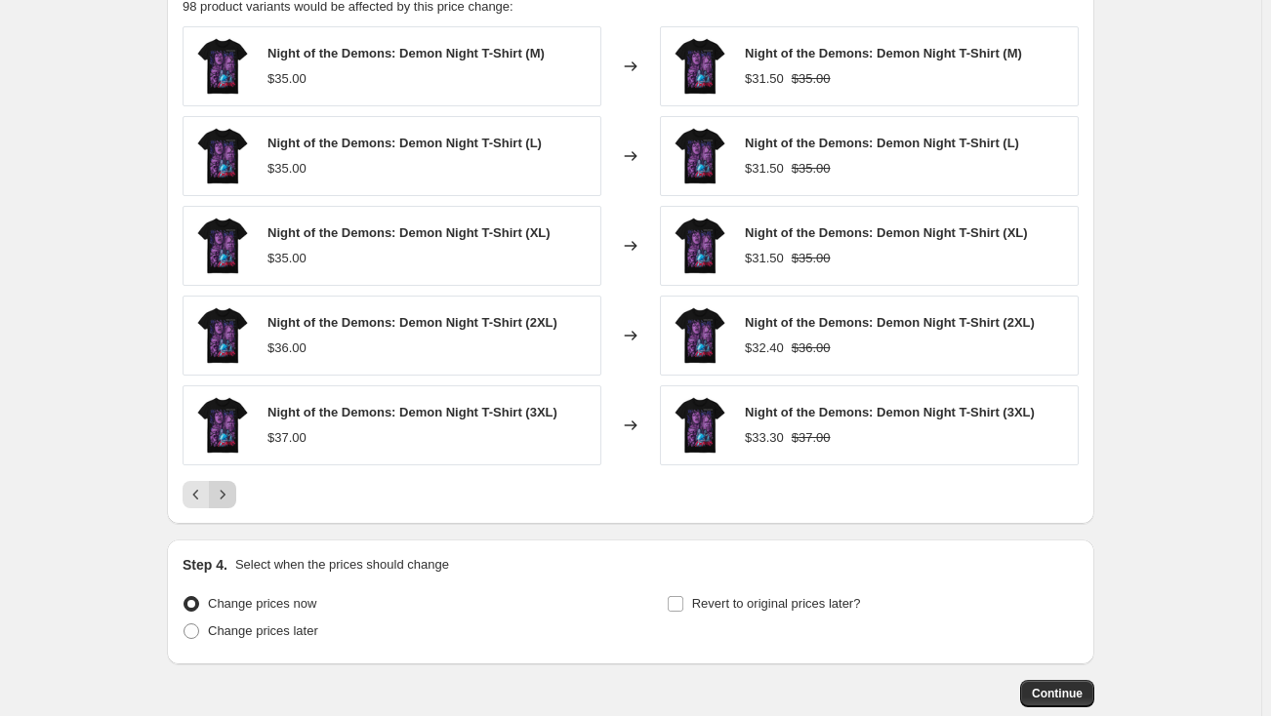
click at [230, 494] on icon "Next" at bounding box center [223, 495] width 20 height 20
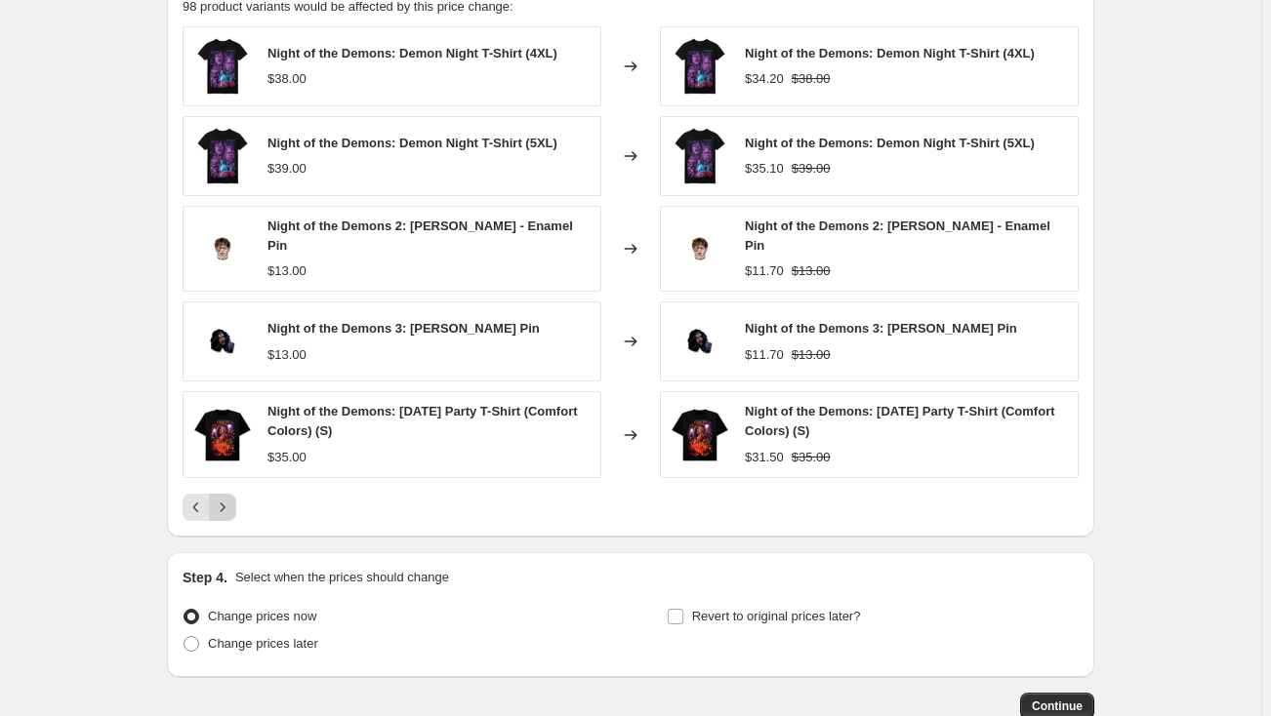
click at [230, 498] on icon "Next" at bounding box center [223, 508] width 20 height 20
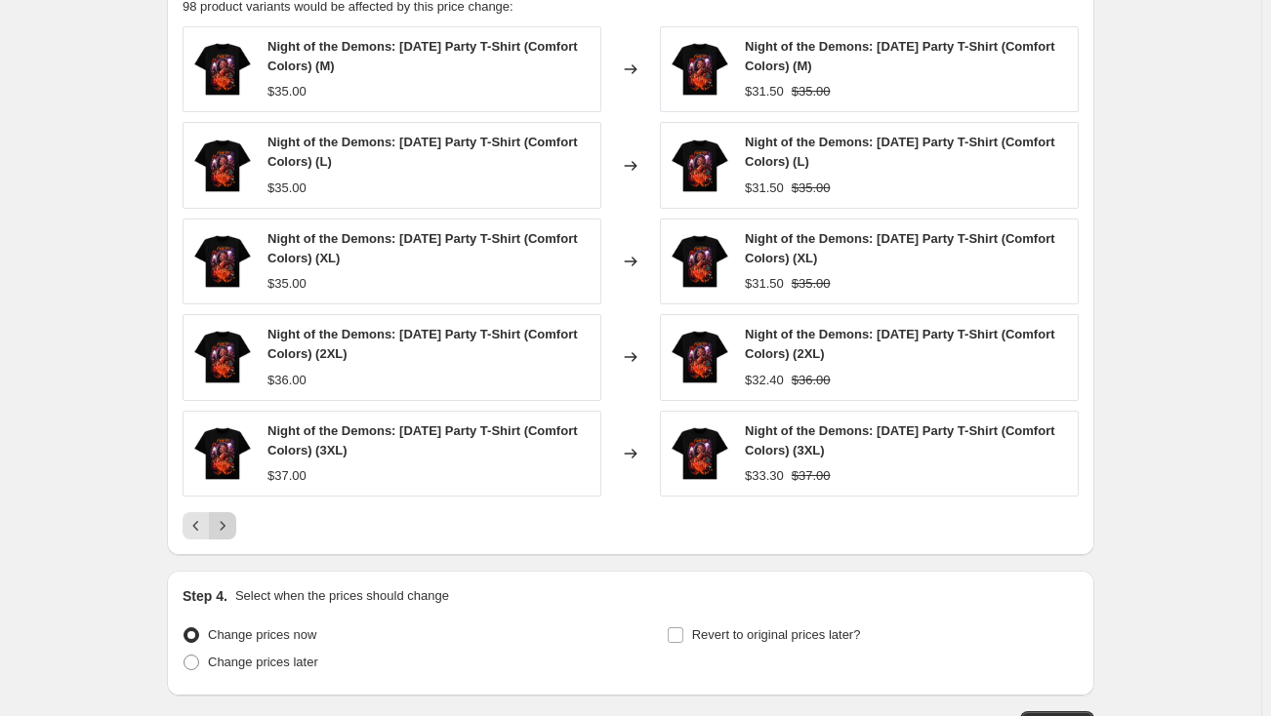
click at [230, 494] on div "Night of the Demons: [DATE] Party T-Shirt (Comfort Colors) (3XL) $37.00" at bounding box center [391, 454] width 419 height 86
click at [232, 530] on icon "Next" at bounding box center [223, 526] width 20 height 20
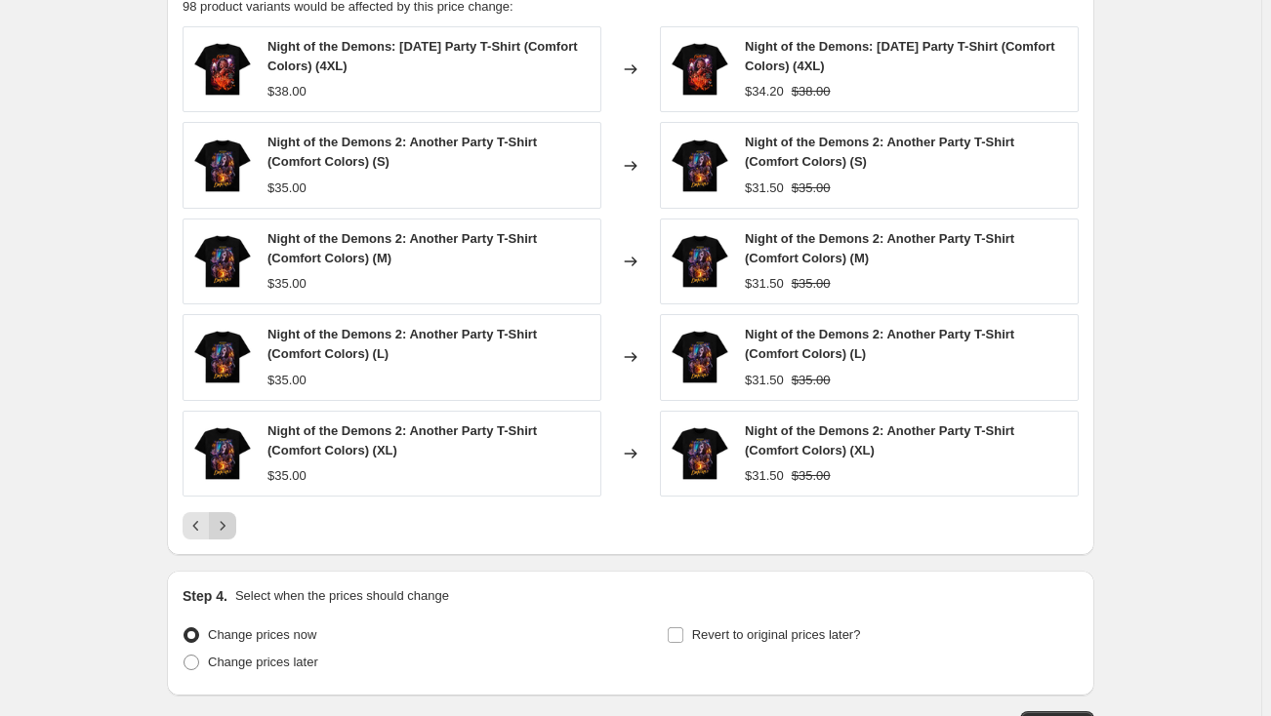
click at [230, 525] on icon "Next" at bounding box center [223, 526] width 20 height 20
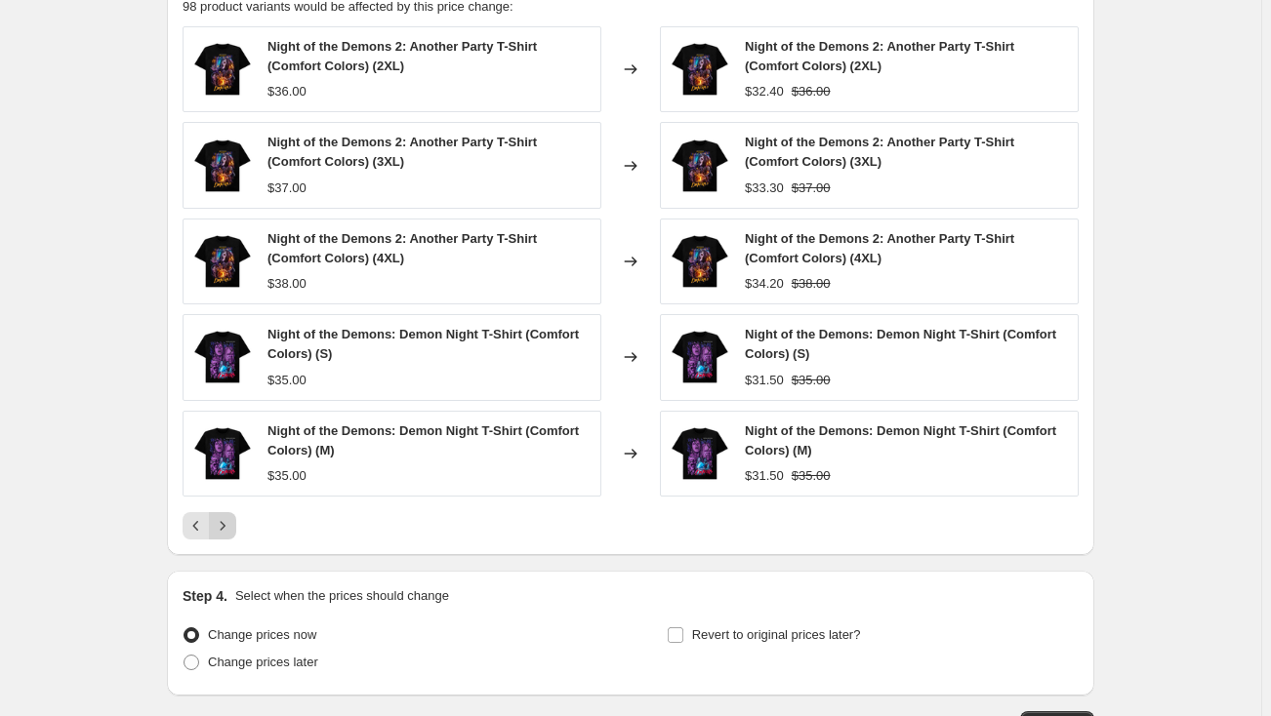
click at [230, 525] on icon "Next" at bounding box center [223, 526] width 20 height 20
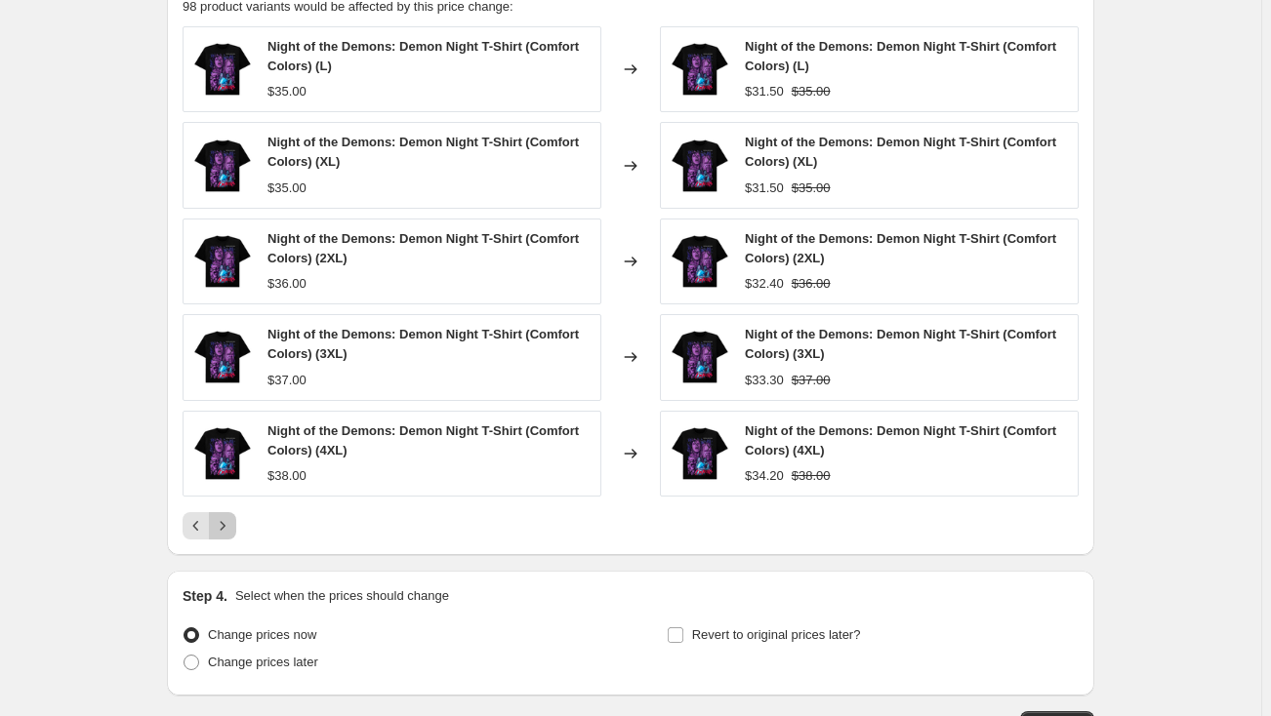
click at [230, 525] on icon "Next" at bounding box center [223, 526] width 20 height 20
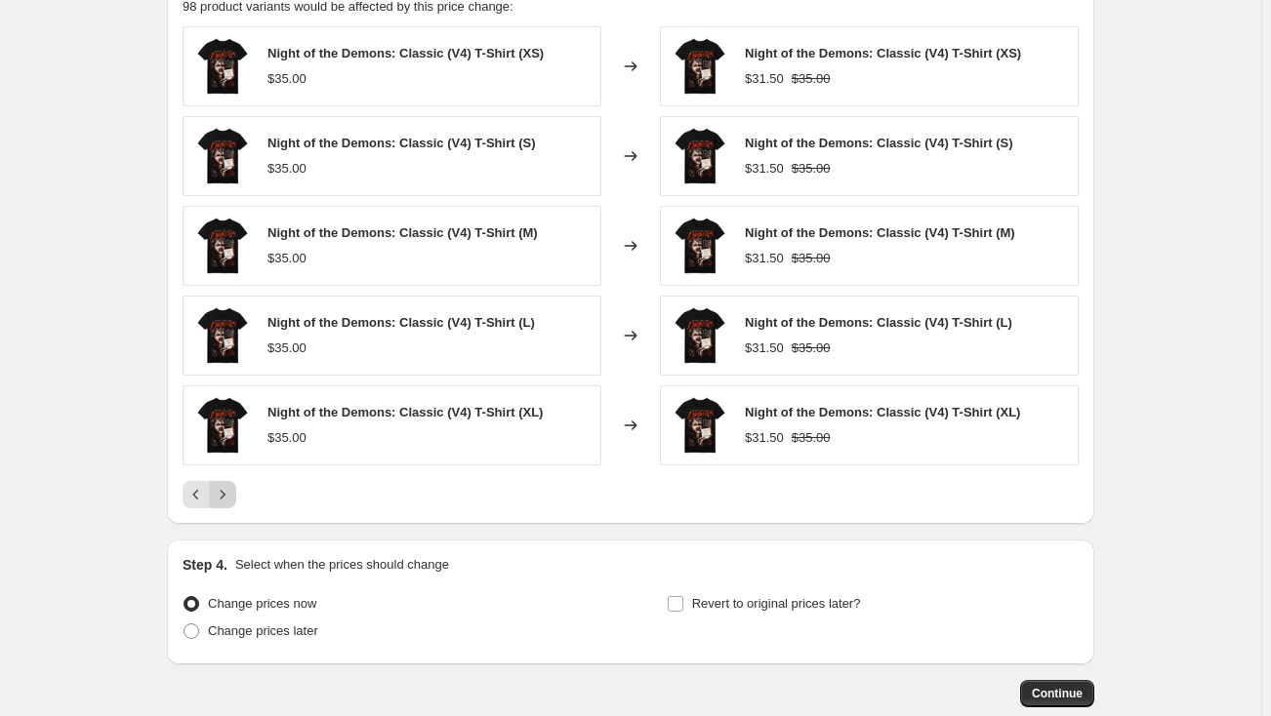
click at [225, 494] on icon "Next" at bounding box center [223, 494] width 5 height 9
click at [226, 494] on icon "Next" at bounding box center [223, 495] width 20 height 20
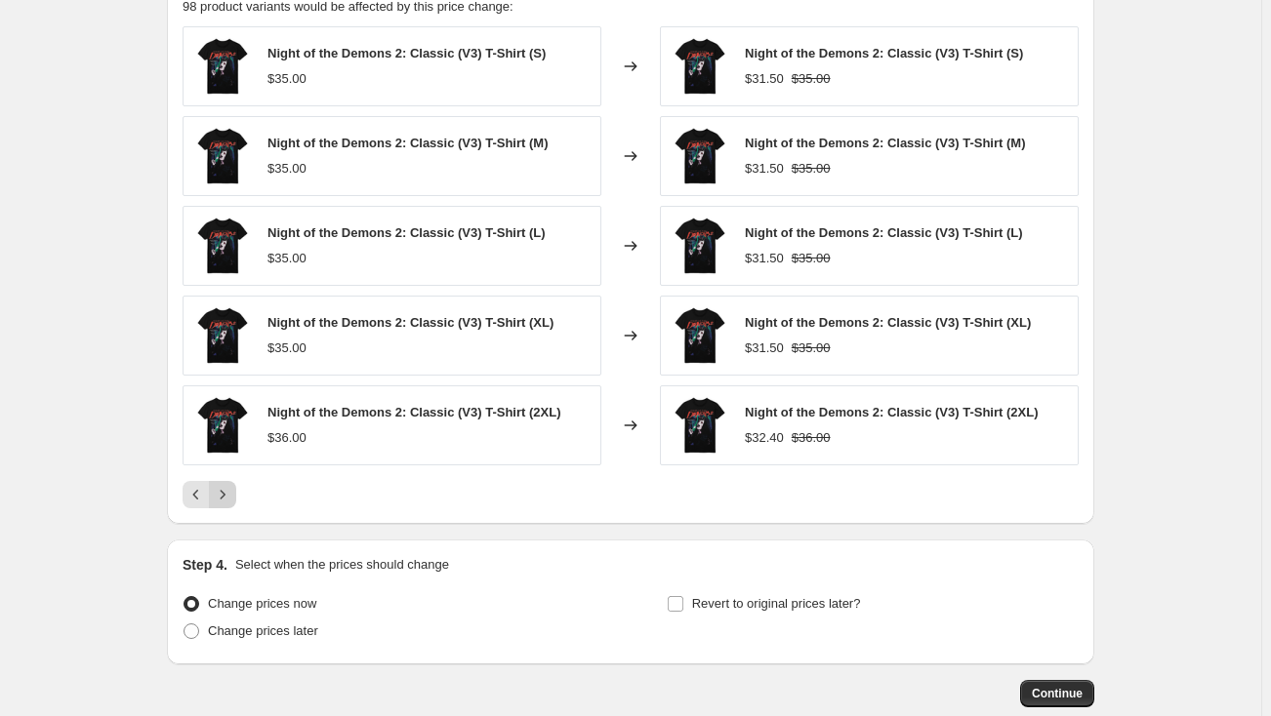
click at [226, 494] on icon "Next" at bounding box center [223, 495] width 20 height 20
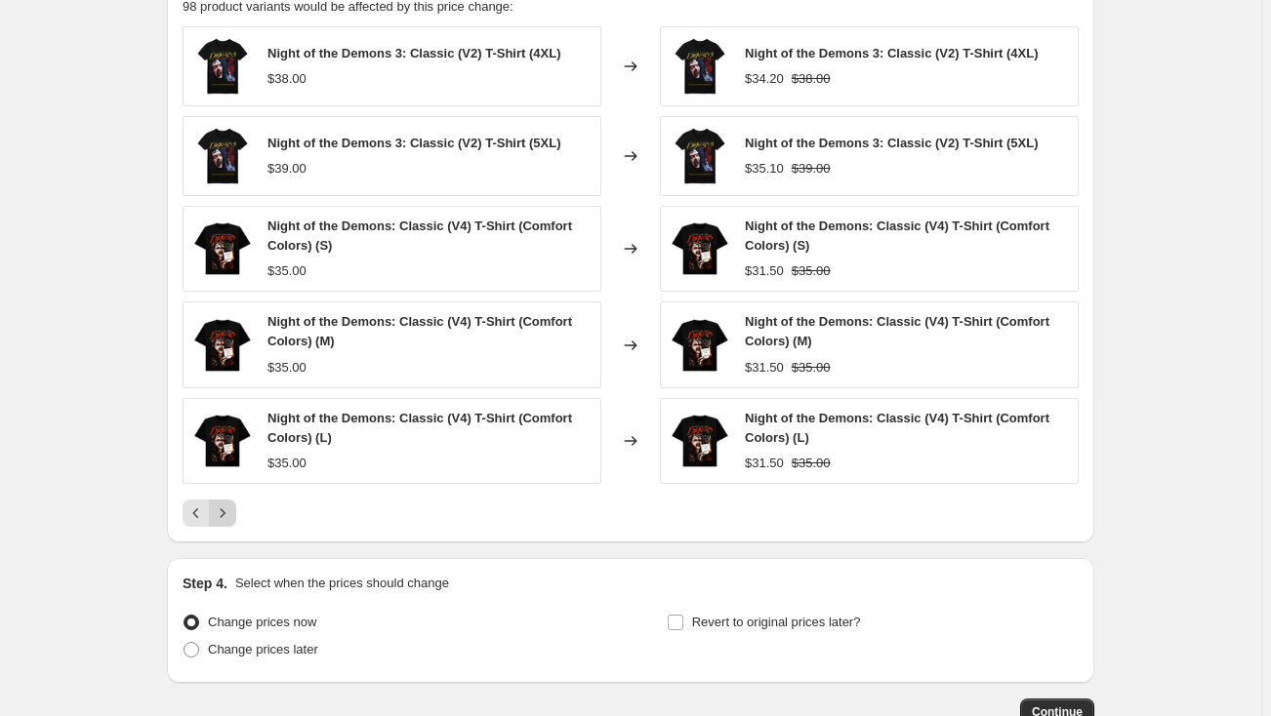
click at [226, 494] on div "Night of the Demons 3: Classic (V2) T-Shirt (4XL) $38.00 Changed to Night of th…" at bounding box center [630, 276] width 896 height 501
click at [225, 506] on icon "Next" at bounding box center [223, 514] width 20 height 20
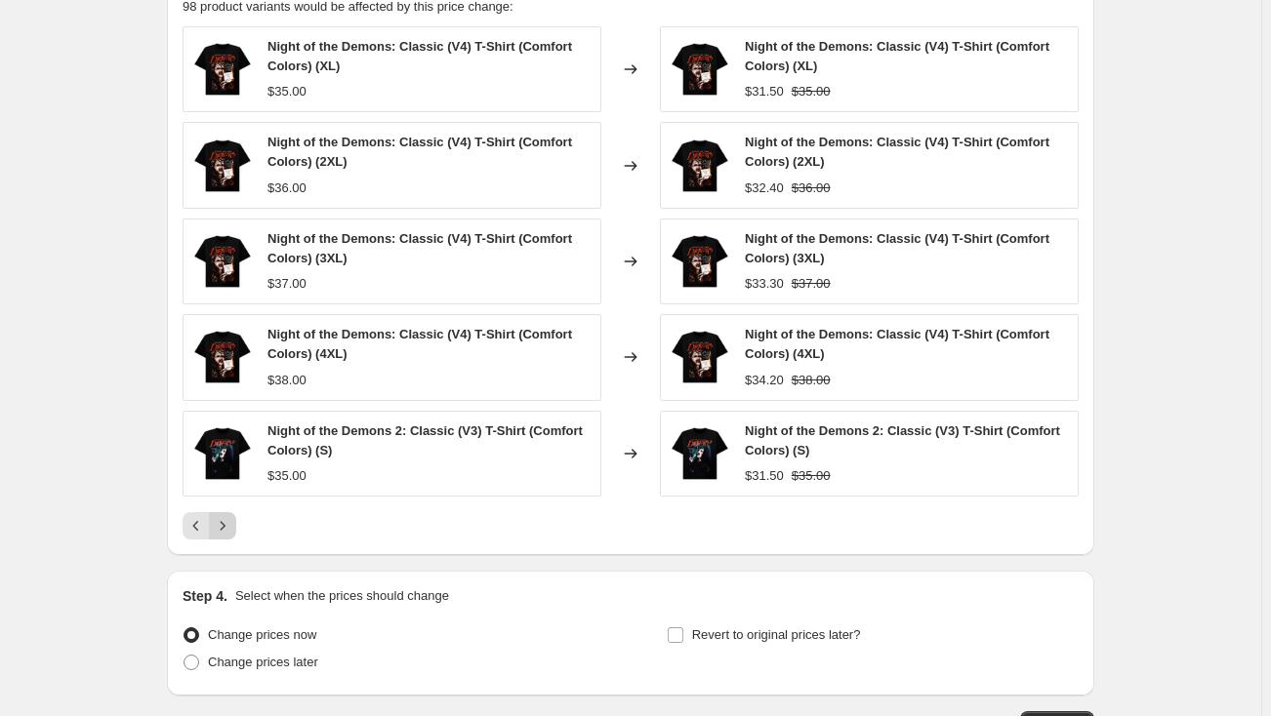
click at [225, 506] on div "Night of the Demons: Classic (V4) T-Shirt (Comfort Colors) (XL) $35.00 Changed …" at bounding box center [630, 282] width 896 height 513
click at [227, 519] on icon "Next" at bounding box center [223, 526] width 20 height 20
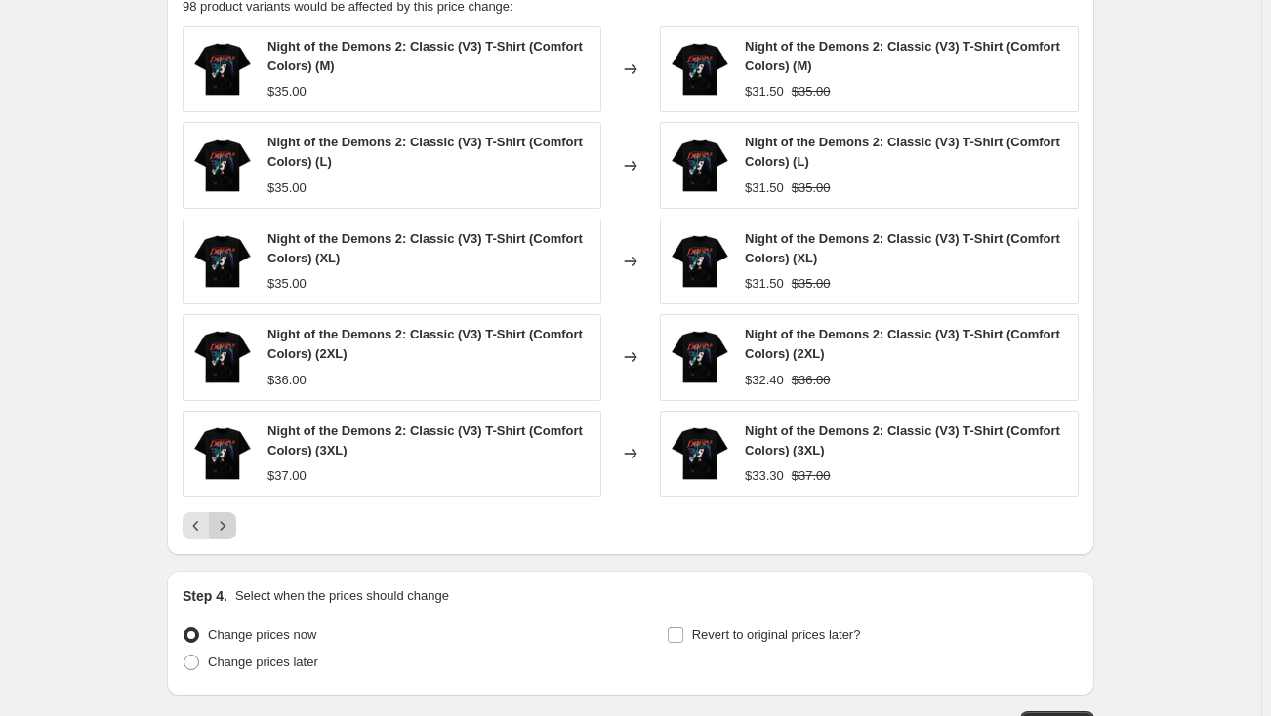
click at [227, 524] on icon "Next" at bounding box center [223, 526] width 20 height 20
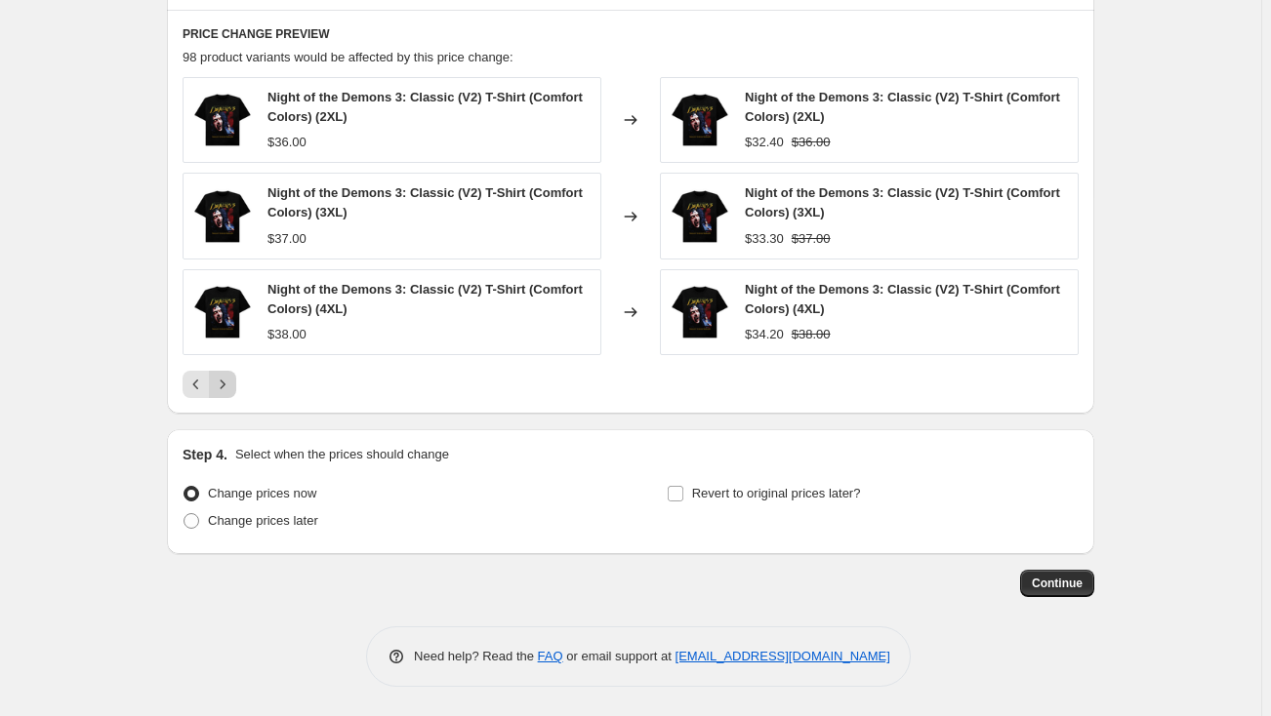
scroll to position [1454, 0]
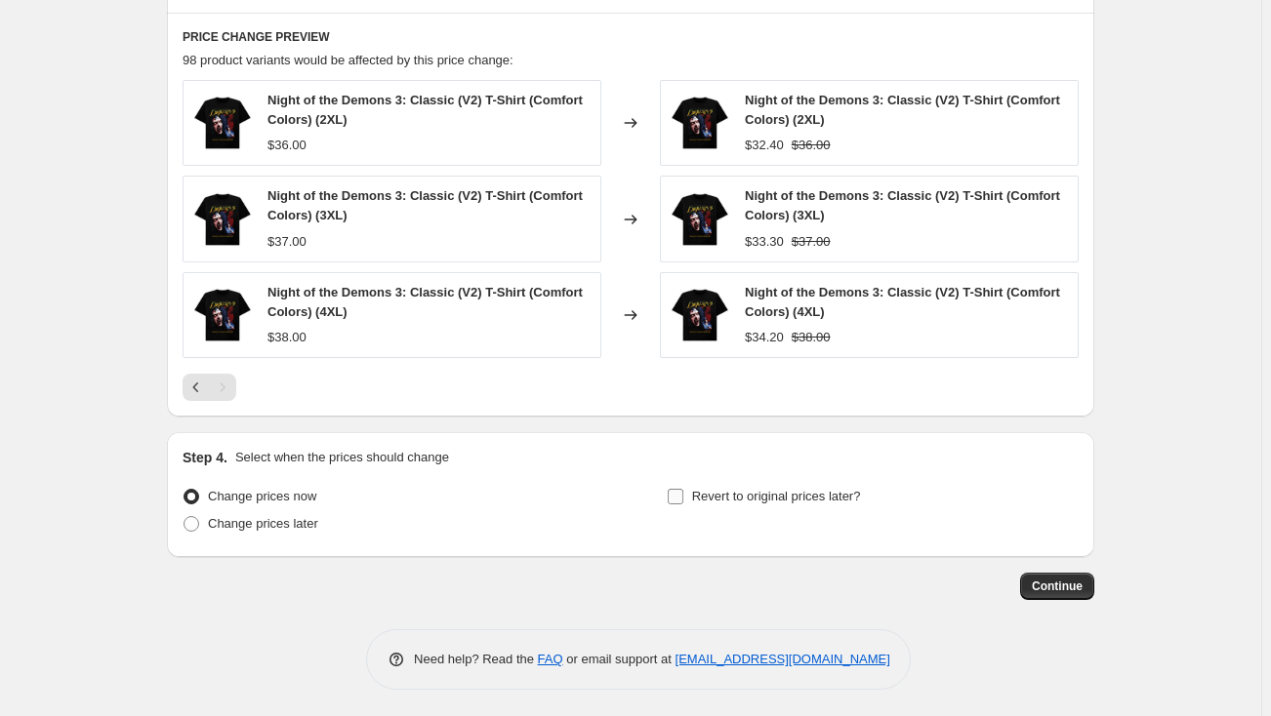
click at [718, 494] on span "Revert to original prices later?" at bounding box center [776, 496] width 169 height 15
click at [683, 494] on input "Revert to original prices later?" at bounding box center [675, 497] width 16 height 16
checkbox input "true"
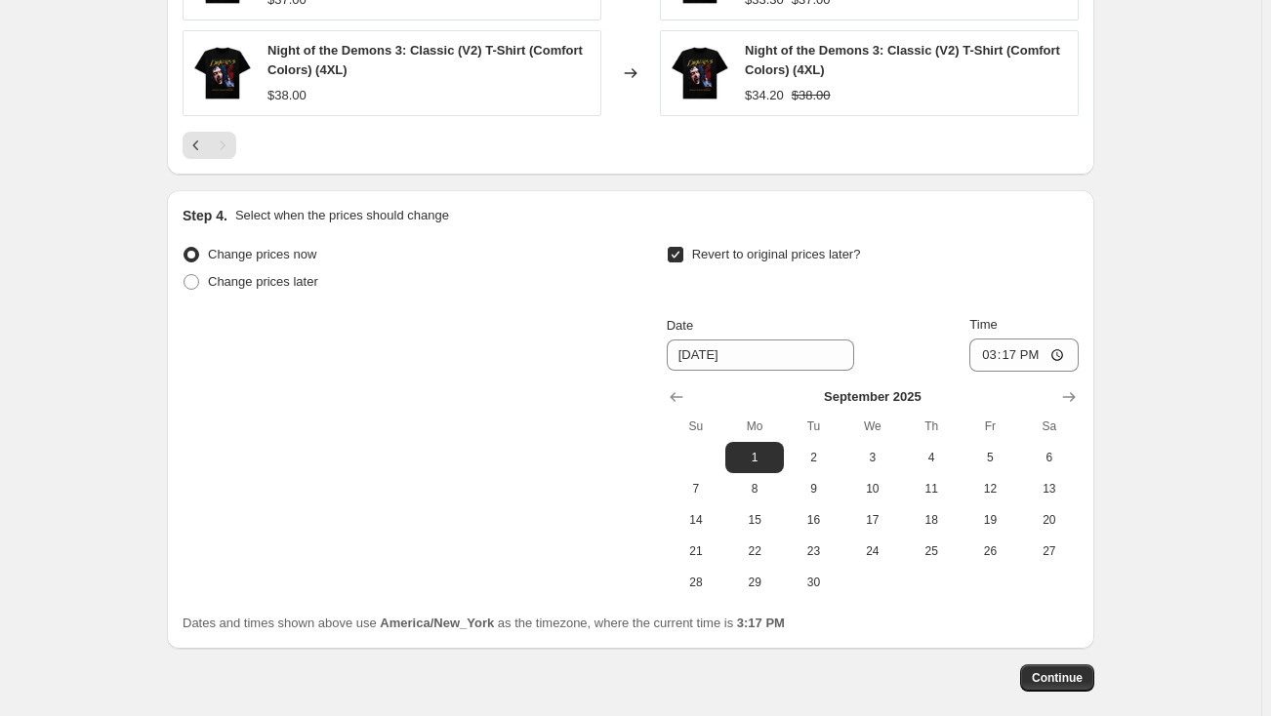
scroll to position [1720, 0]
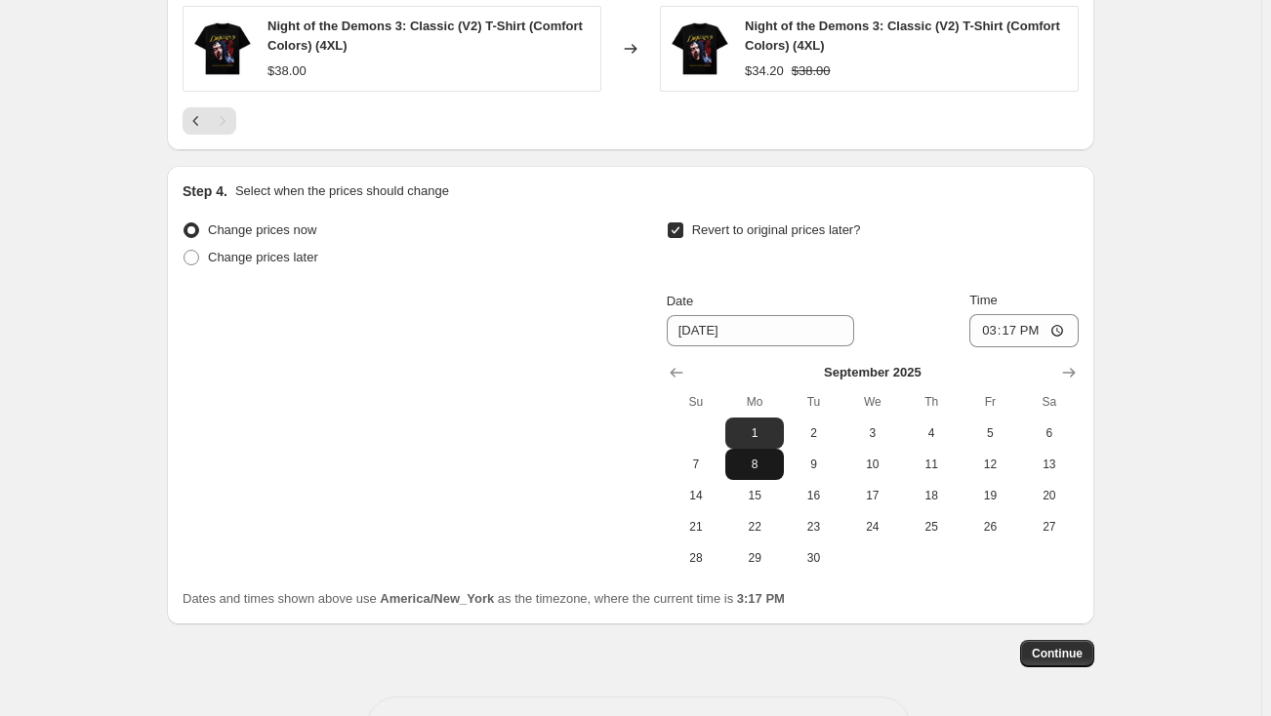
click at [752, 468] on span "8" at bounding box center [754, 465] width 43 height 16
click at [994, 329] on input "15:17" at bounding box center [1023, 330] width 109 height 33
click at [813, 468] on span "9" at bounding box center [812, 465] width 43 height 16
type input "[DATE]"
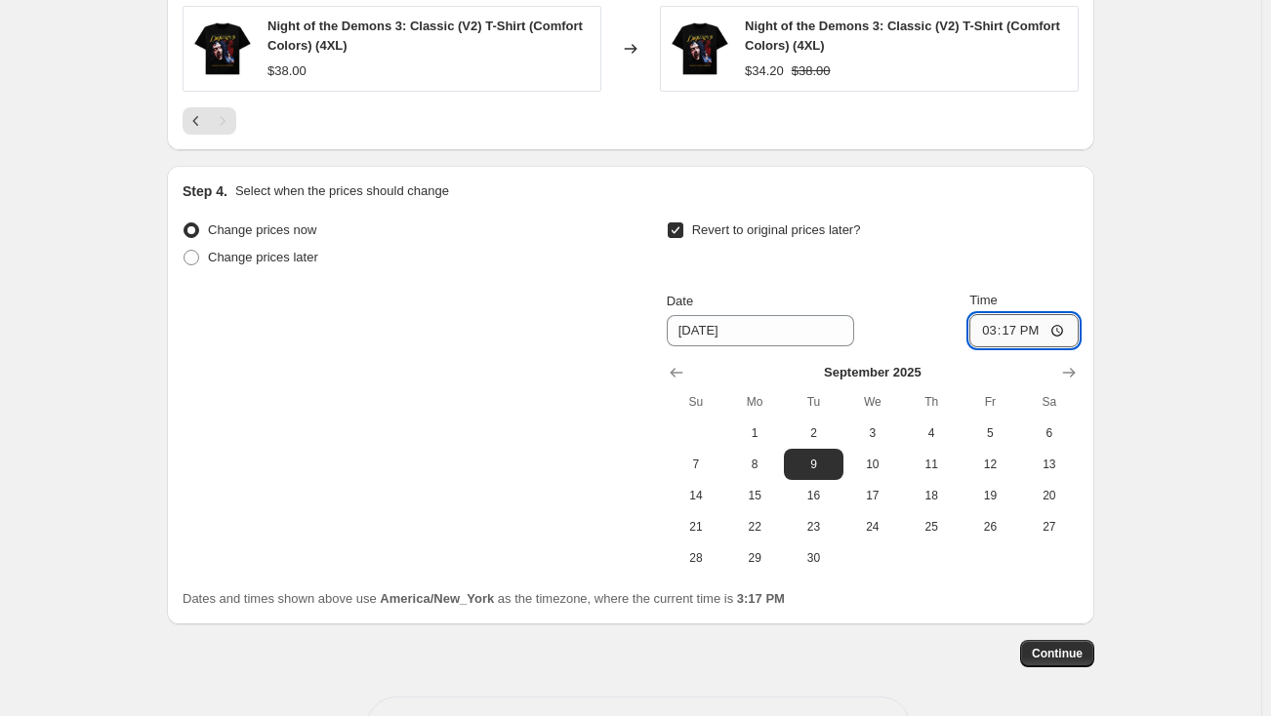
click at [992, 326] on input "15:17" at bounding box center [1023, 330] width 109 height 33
type input "12:00"
click at [757, 458] on span "8" at bounding box center [754, 465] width 43 height 16
type input "[DATE]"
click at [996, 323] on input "12:00" at bounding box center [1023, 330] width 109 height 33
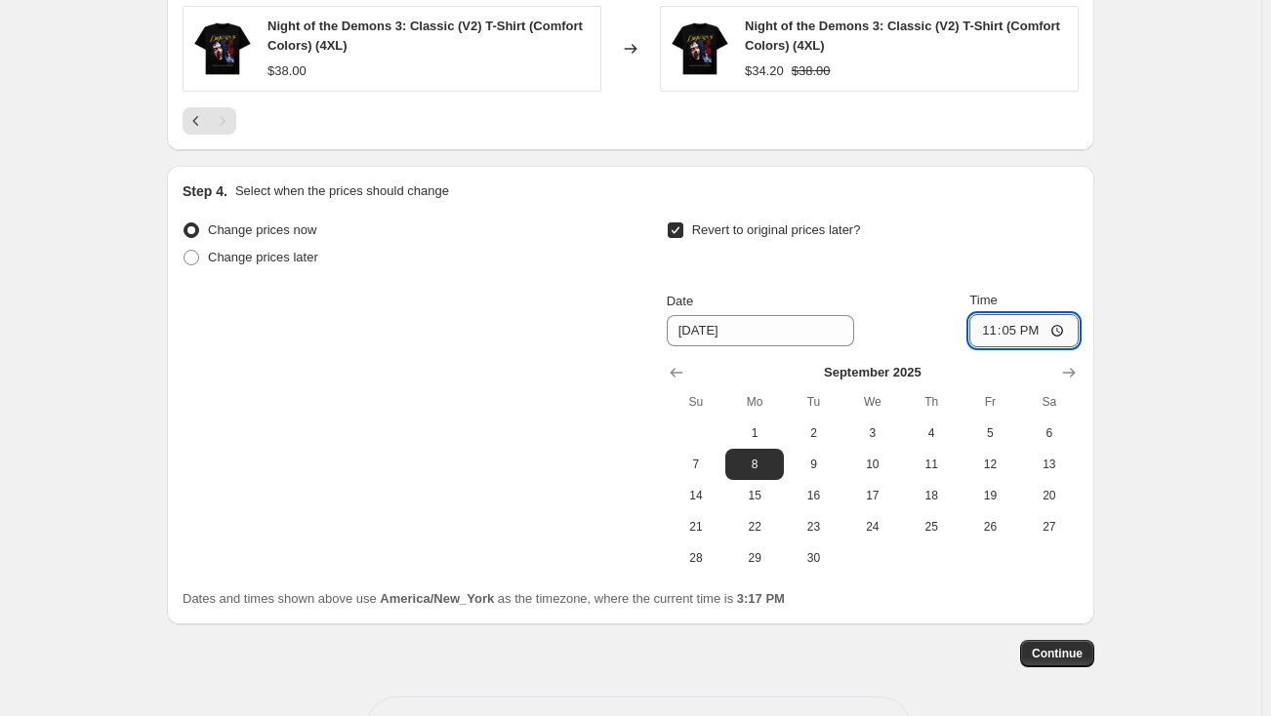
type input "23:59"
click at [1046, 647] on span "Continue" at bounding box center [1056, 654] width 51 height 16
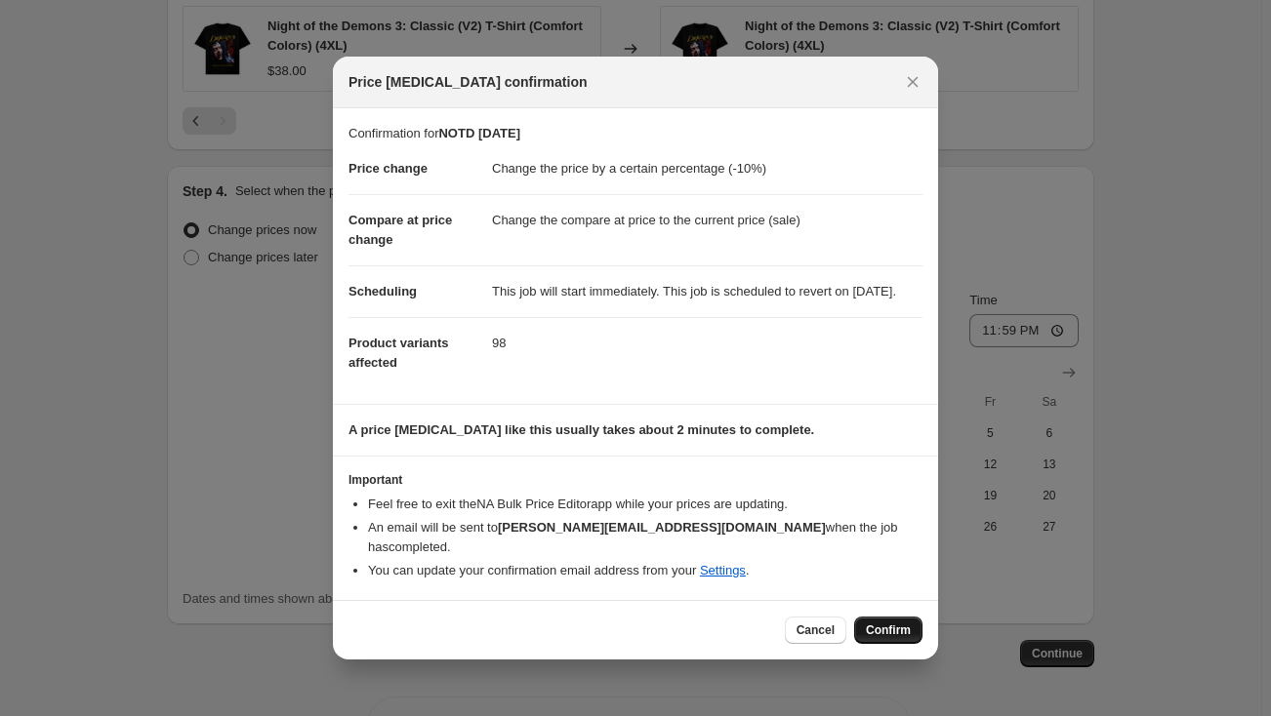
click at [887, 627] on span "Confirm" at bounding box center [888, 631] width 45 height 16
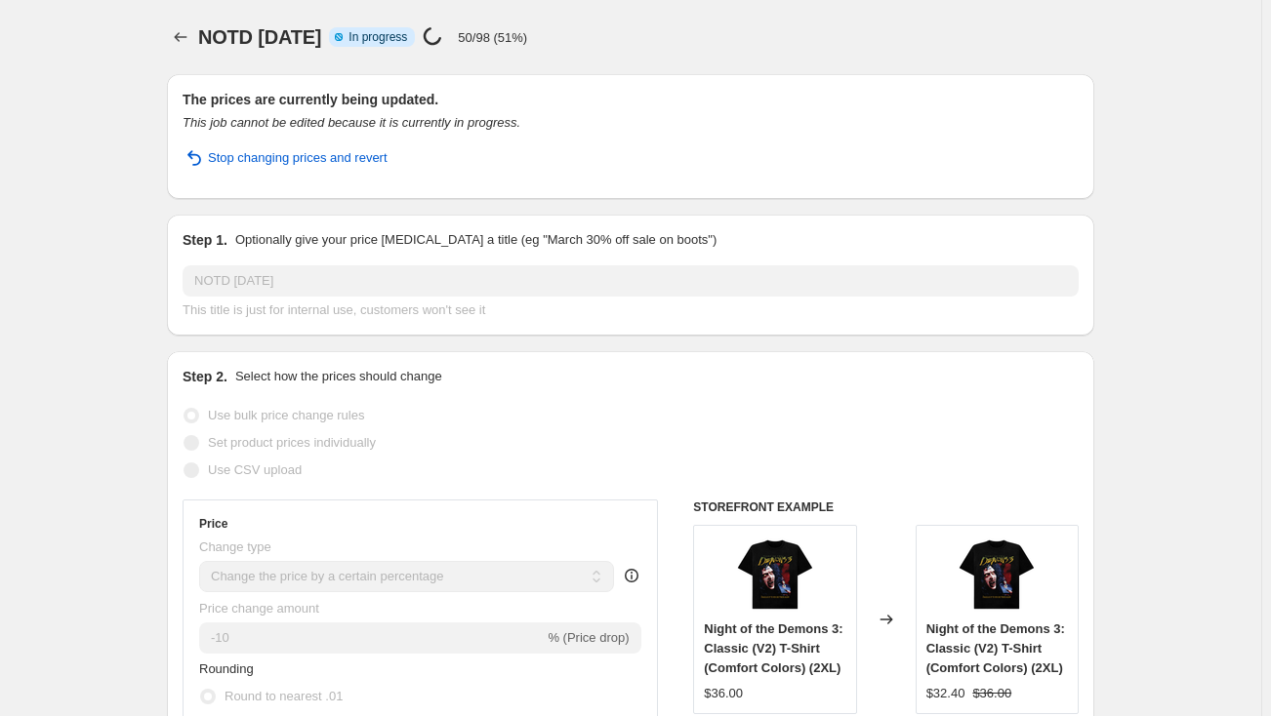
select select "percentage"
select select "collection"
select select "not_equal"
